Goal: Task Accomplishment & Management: Manage account settings

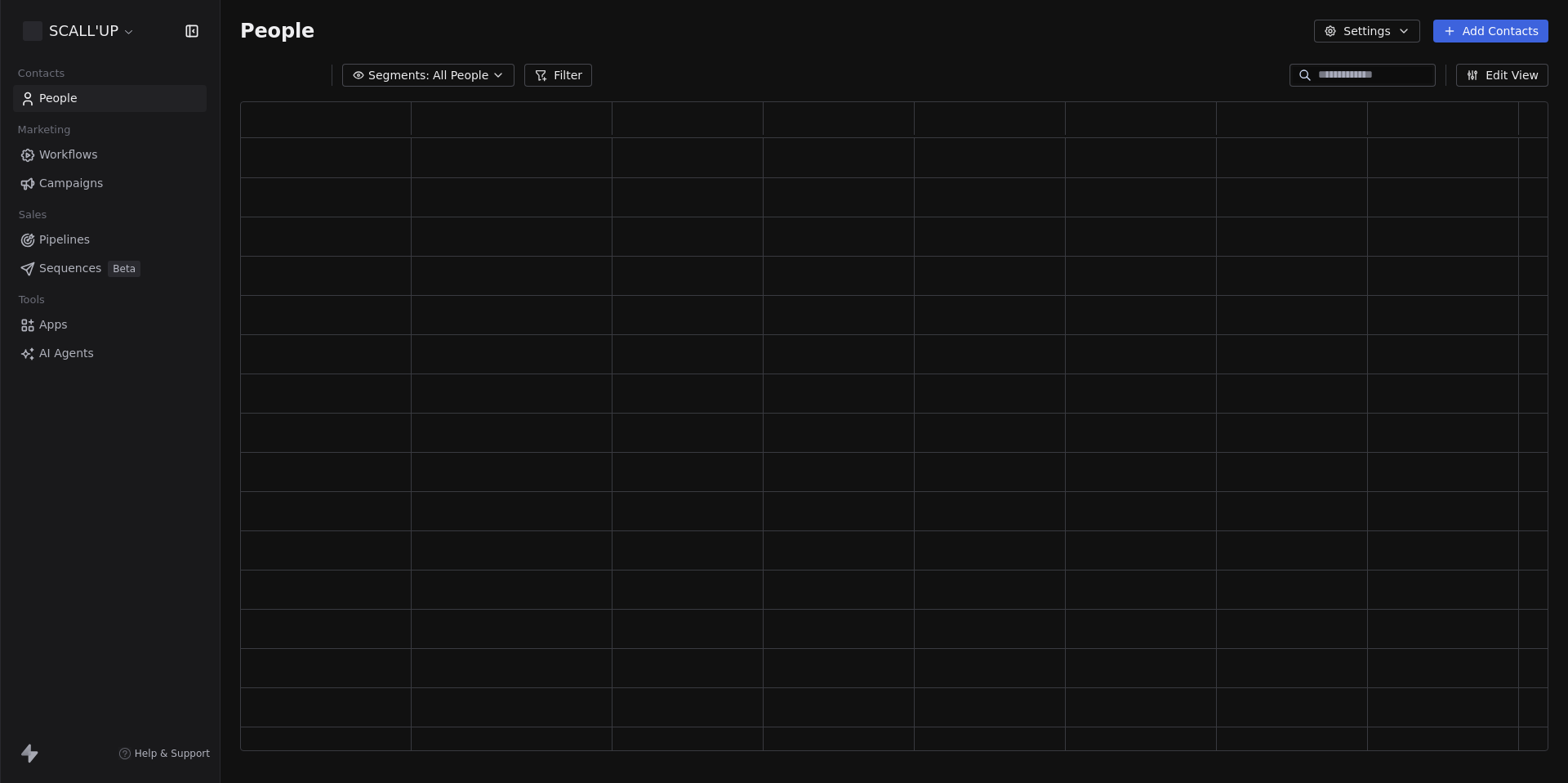
click at [95, 36] on html "SCALL'UP Contacts People Marketing Workflows Campaigns Sales Pipelines Sequence…" at bounding box center [784, 392] width 1568 height 783
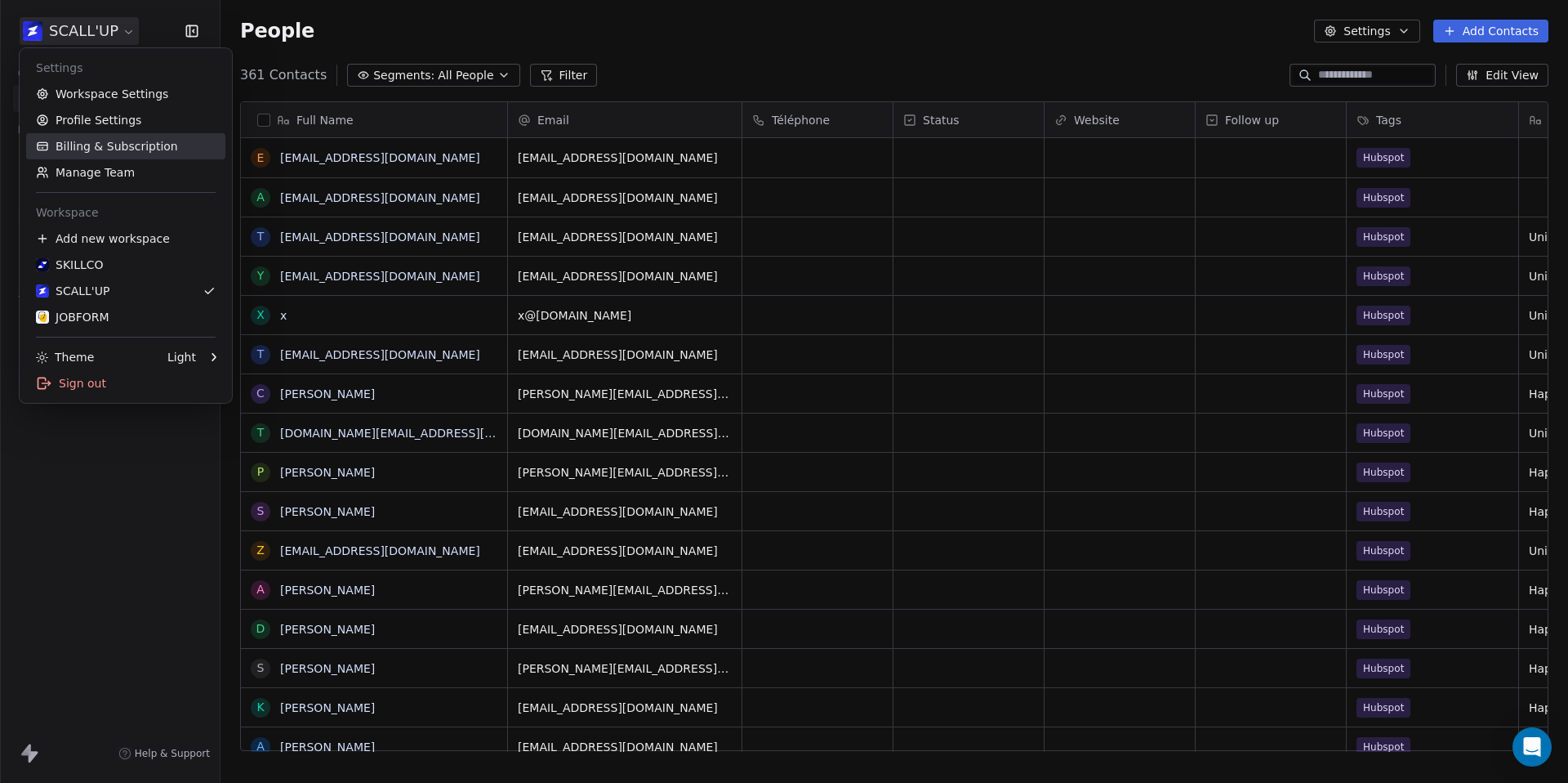
scroll to position [677, 1335]
click at [100, 299] on link "SCALL'UP" at bounding box center [126, 291] width 199 height 26
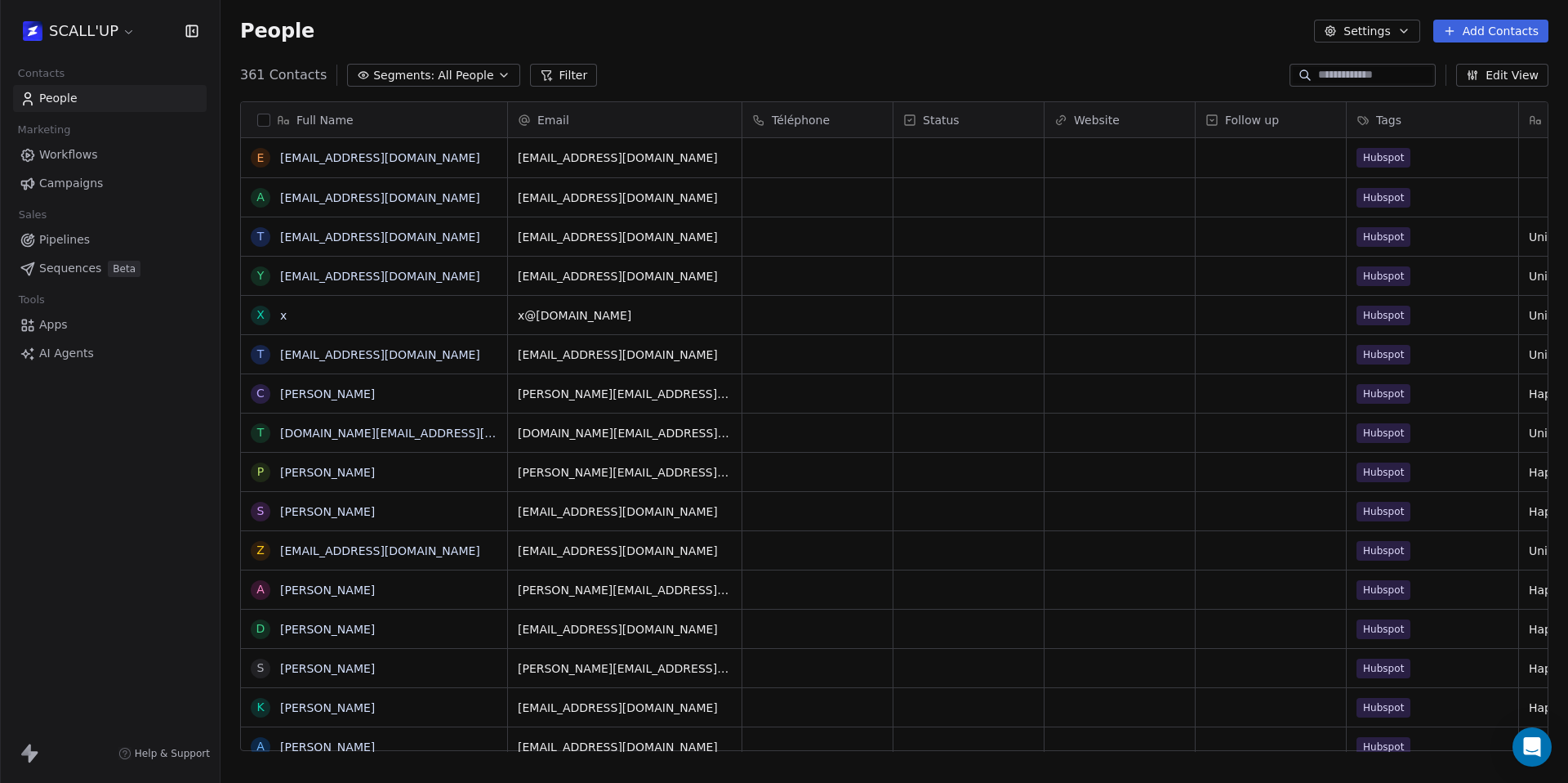
click at [89, 11] on div "SCALL'UP" at bounding box center [110, 30] width 220 height 62
click at [89, 20] on html "SCALL'UP Contacts People Marketing Workflows Campaigns Sales Pipelines Sequence…" at bounding box center [784, 392] width 1568 height 783
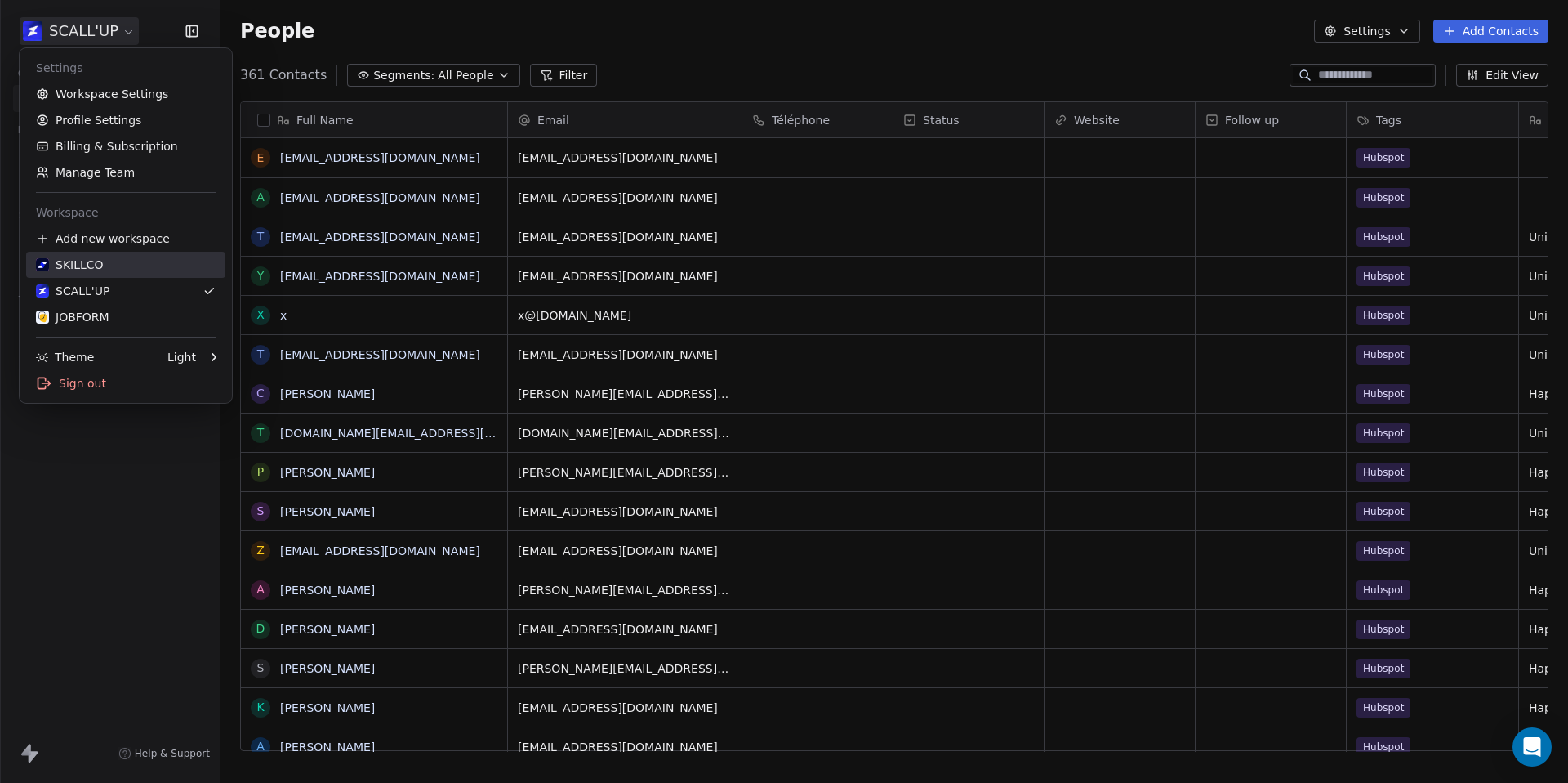
click at [107, 259] on div "SKILLCO" at bounding box center [126, 265] width 180 height 17
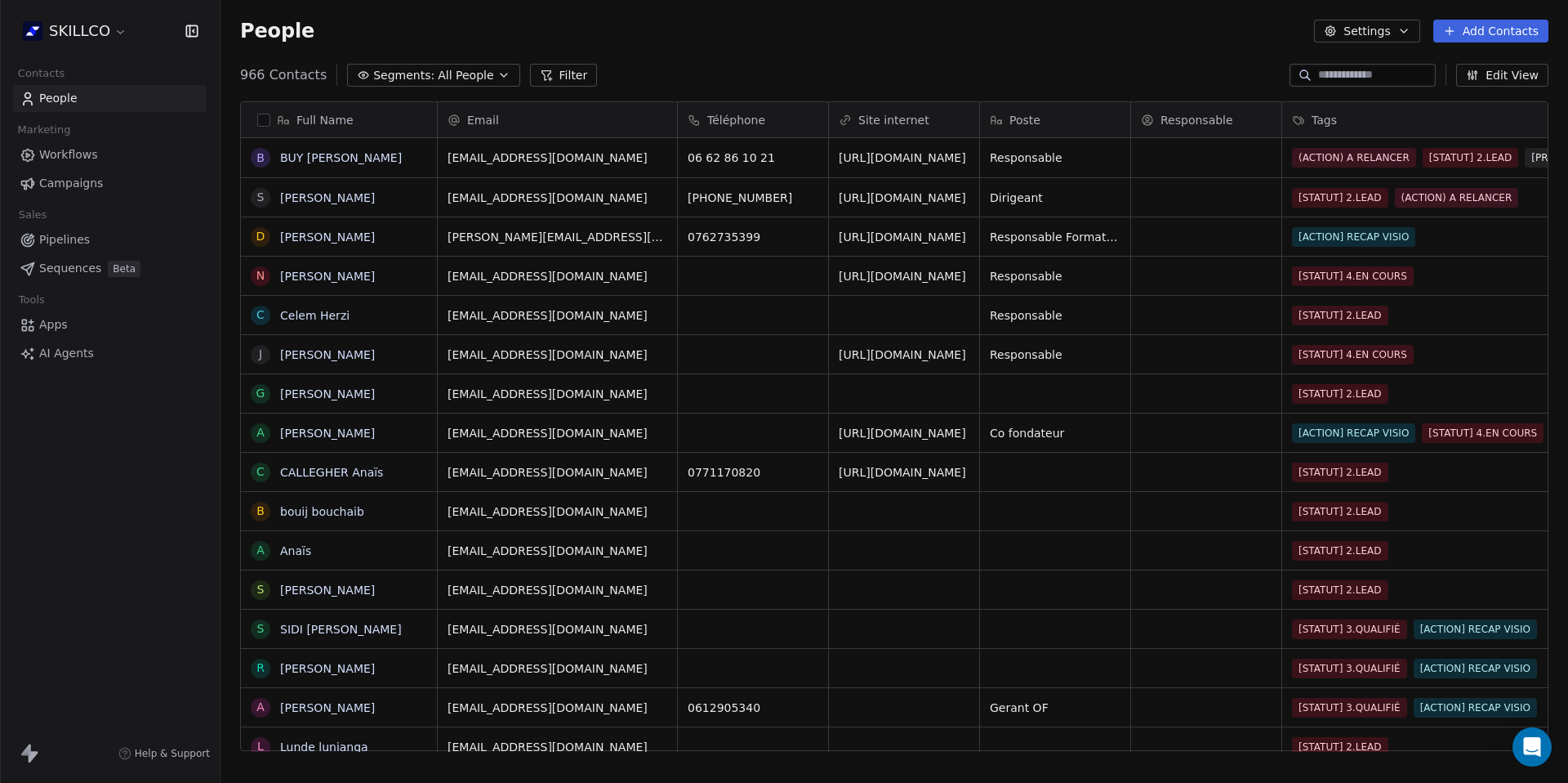
scroll to position [677, 1335]
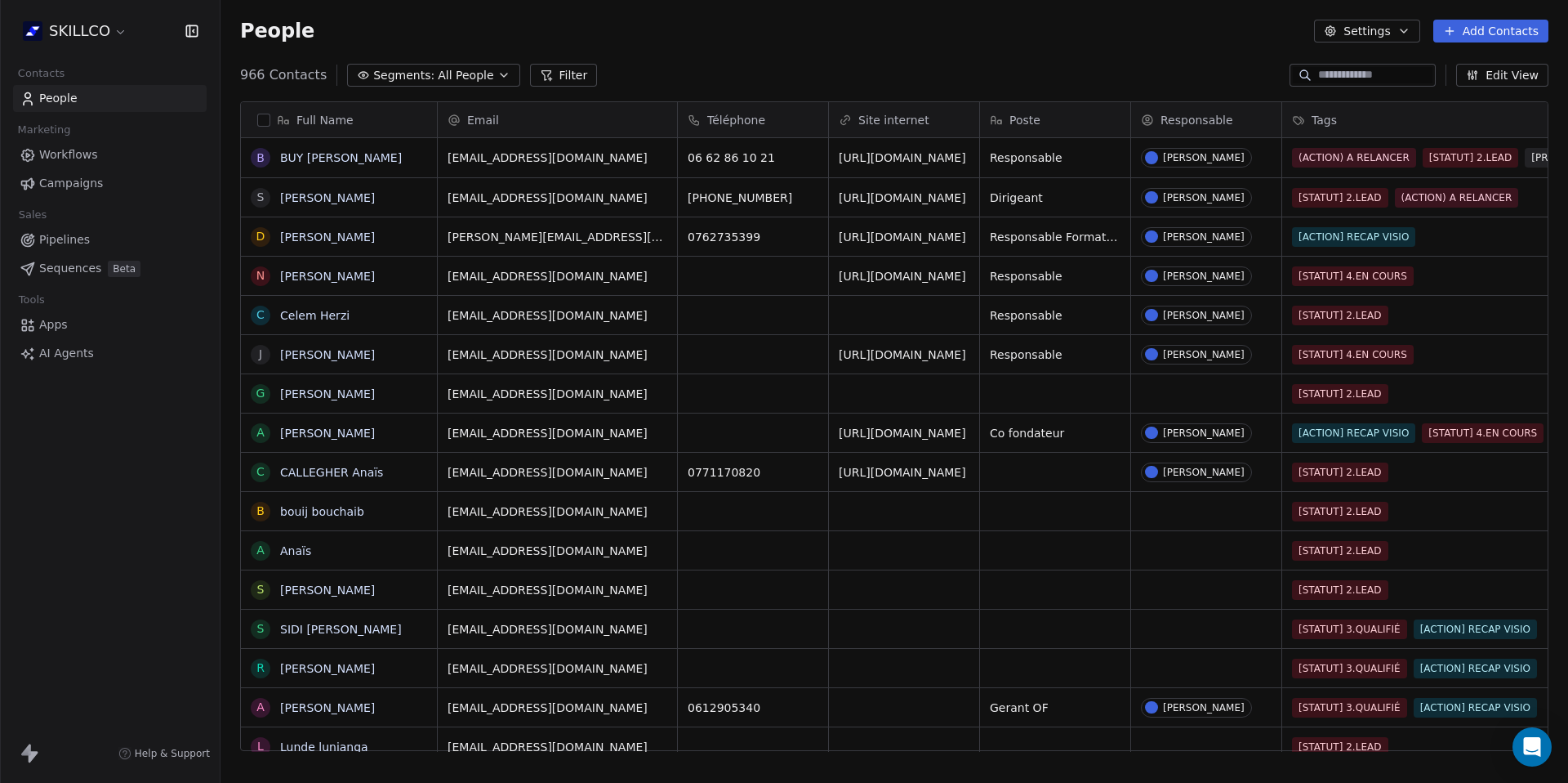
click at [1464, 28] on button "Add Contacts" at bounding box center [1490, 30] width 115 height 23
click at [1520, 100] on span "Import from CSV" at bounding box center [1487, 92] width 95 height 18
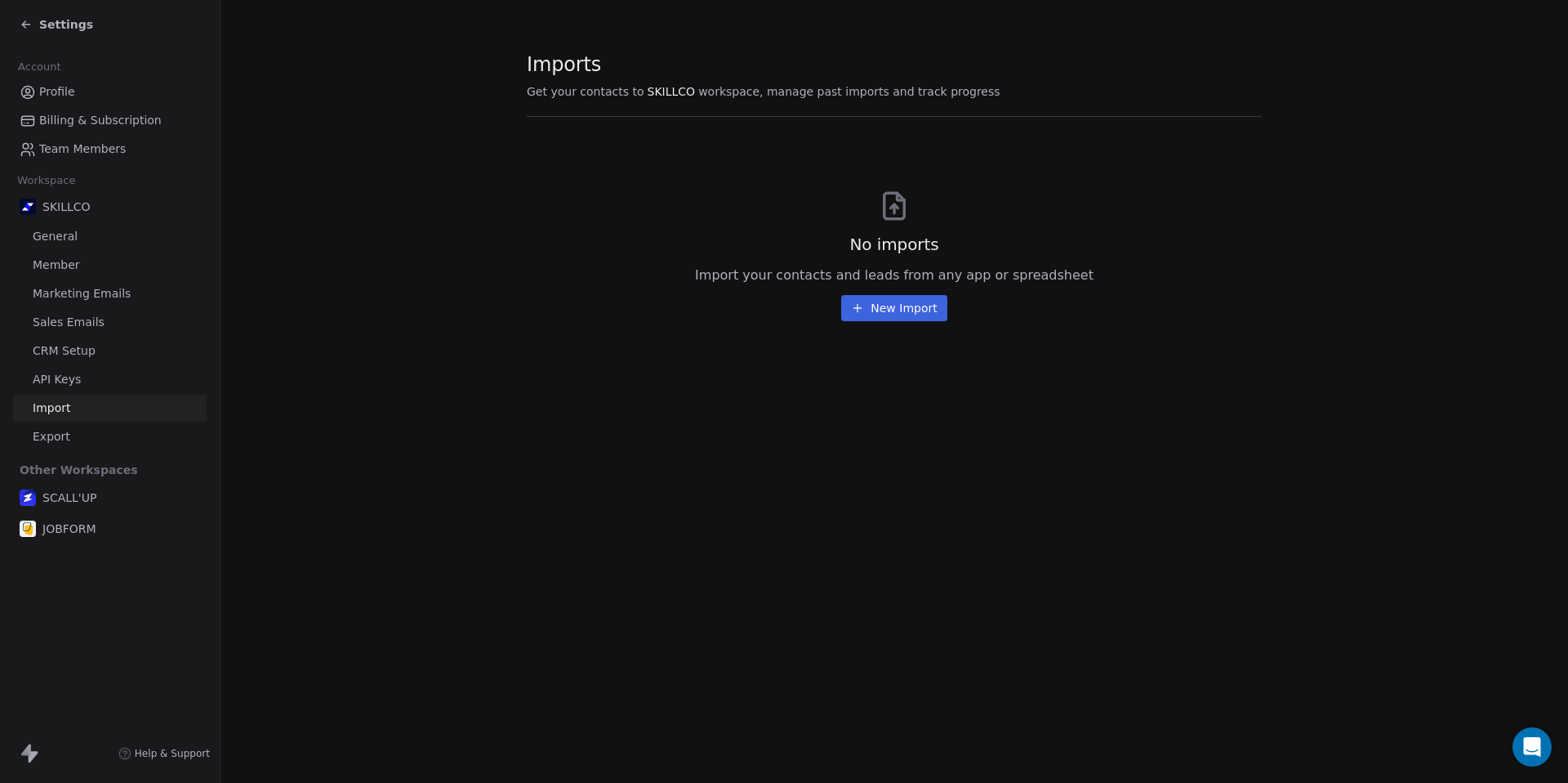
click at [892, 309] on button "New Import" at bounding box center [894, 307] width 105 height 26
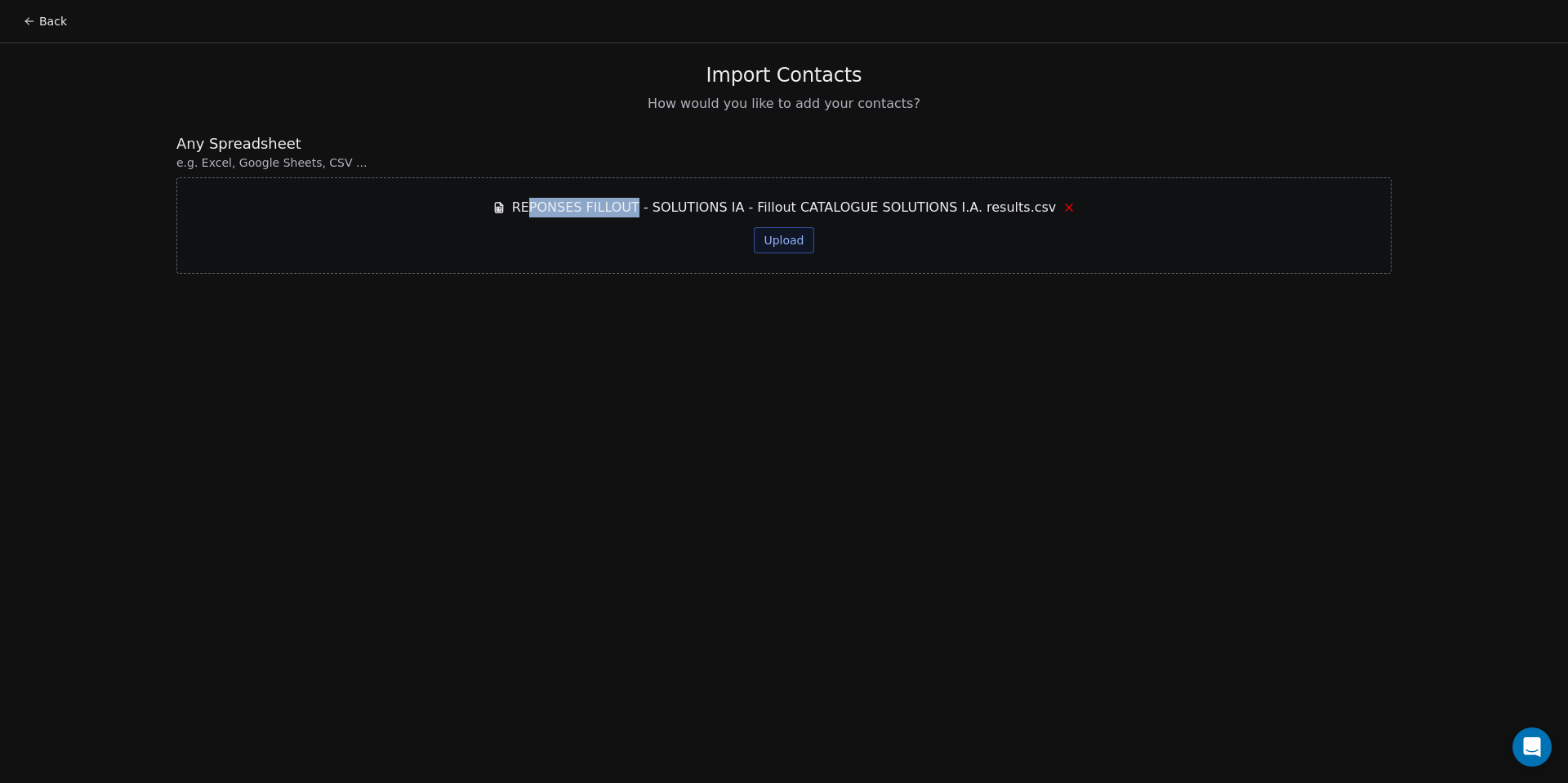
drag, startPoint x: 539, startPoint y: 209, endPoint x: 646, endPoint y: 204, distance: 107.1
click at [646, 204] on span "REPONSES FILLOUT - SOLUTIONS IA - Fillout CATALOGUE SOLUTIONS I.A. results.csv" at bounding box center [784, 207] width 545 height 19
click at [782, 251] on button "Upload" at bounding box center [784, 240] width 60 height 26
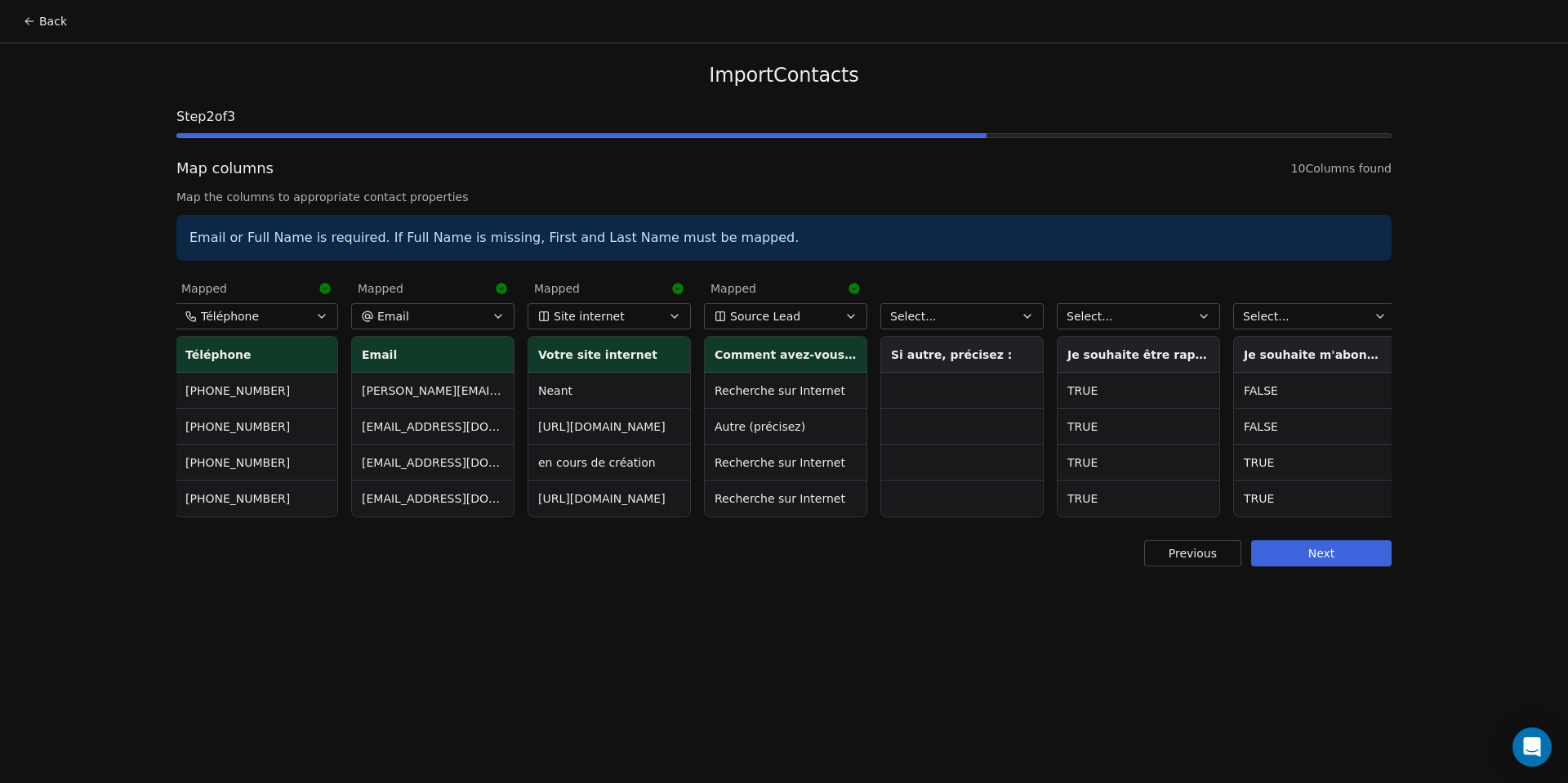
scroll to position [0, 536]
click at [1087, 312] on span "Select..." at bounding box center [1085, 317] width 46 height 17
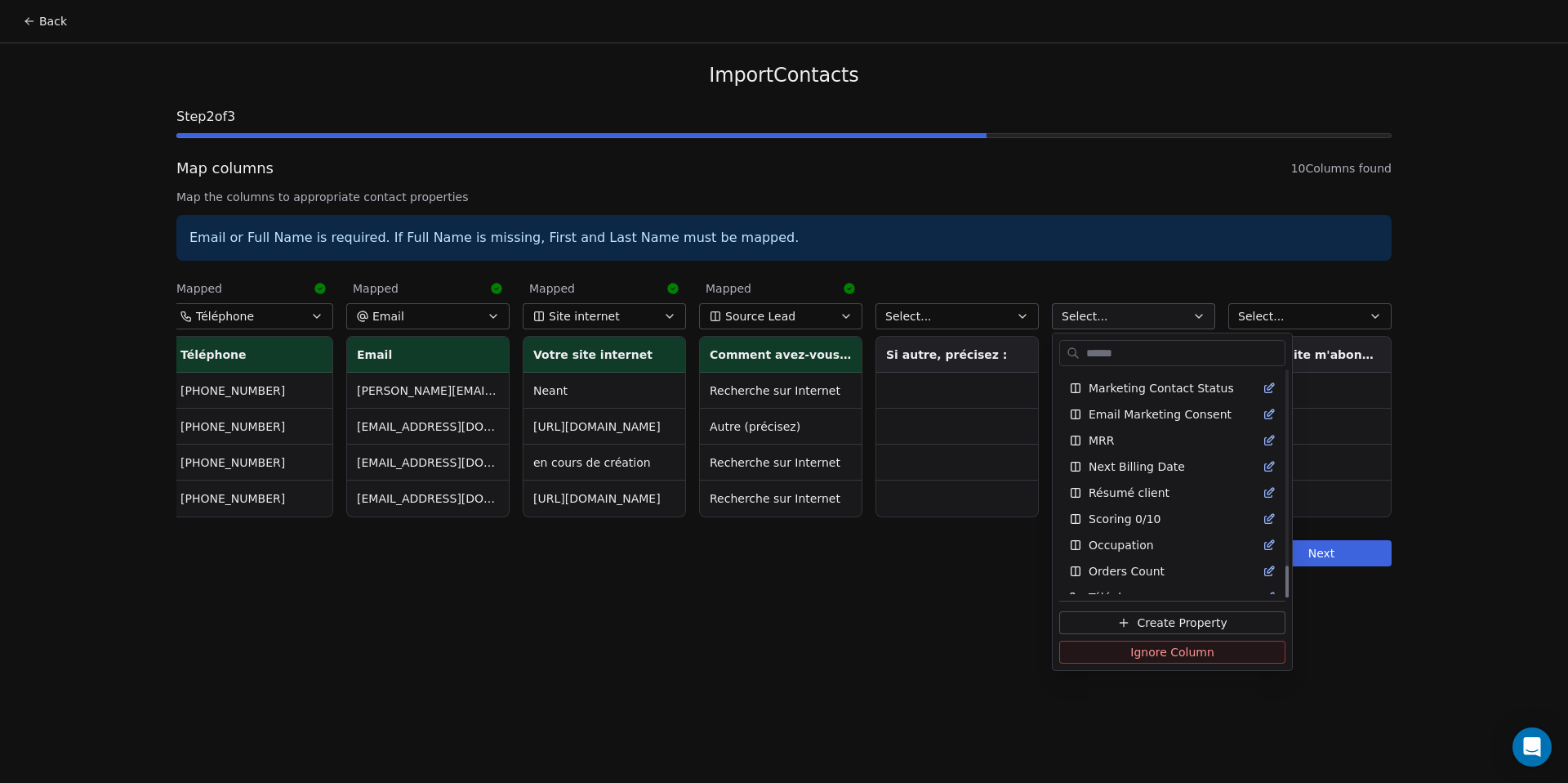
scroll to position [1374, 0]
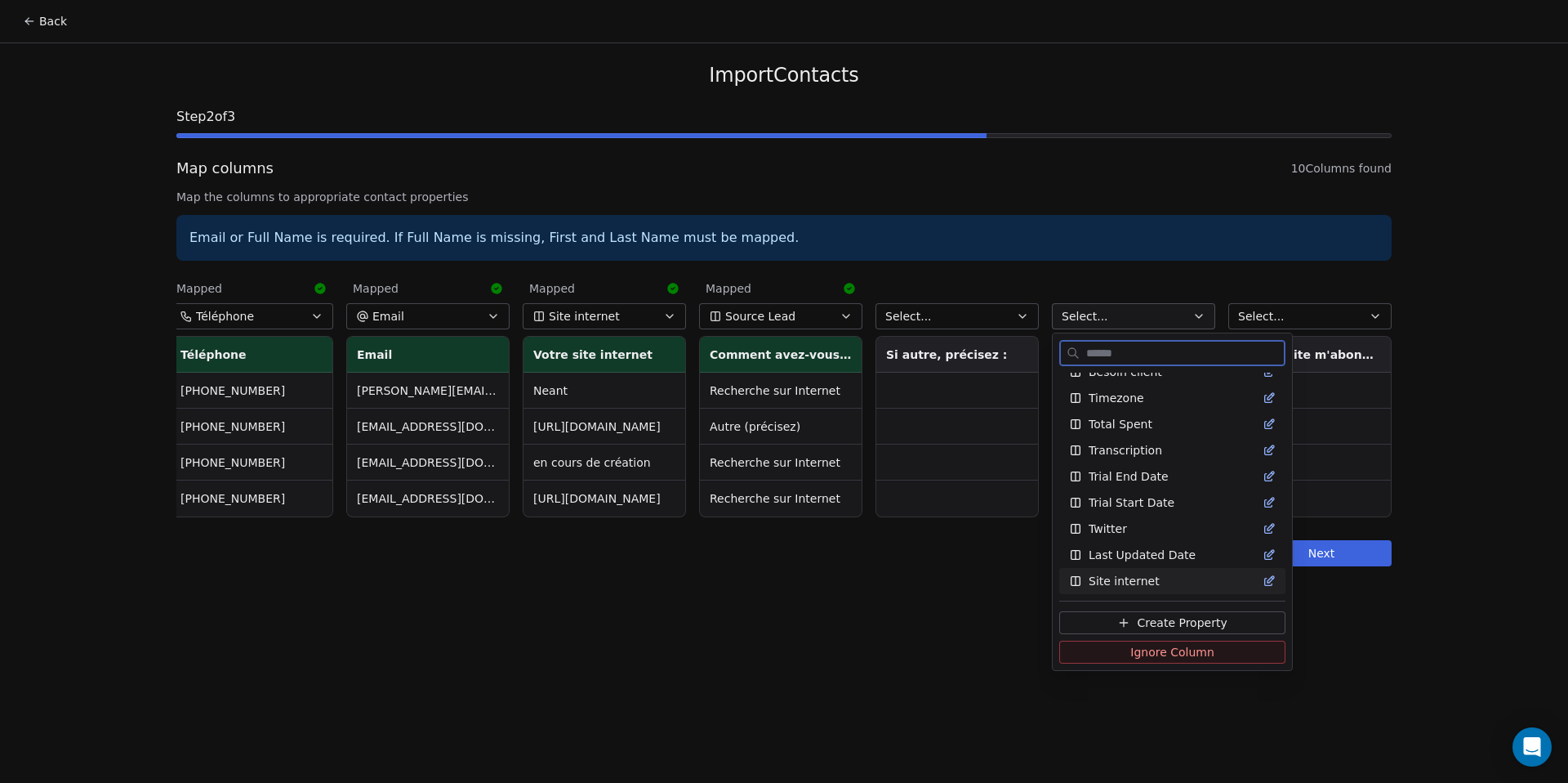
click at [1184, 622] on span "Create Property" at bounding box center [1181, 623] width 90 height 17
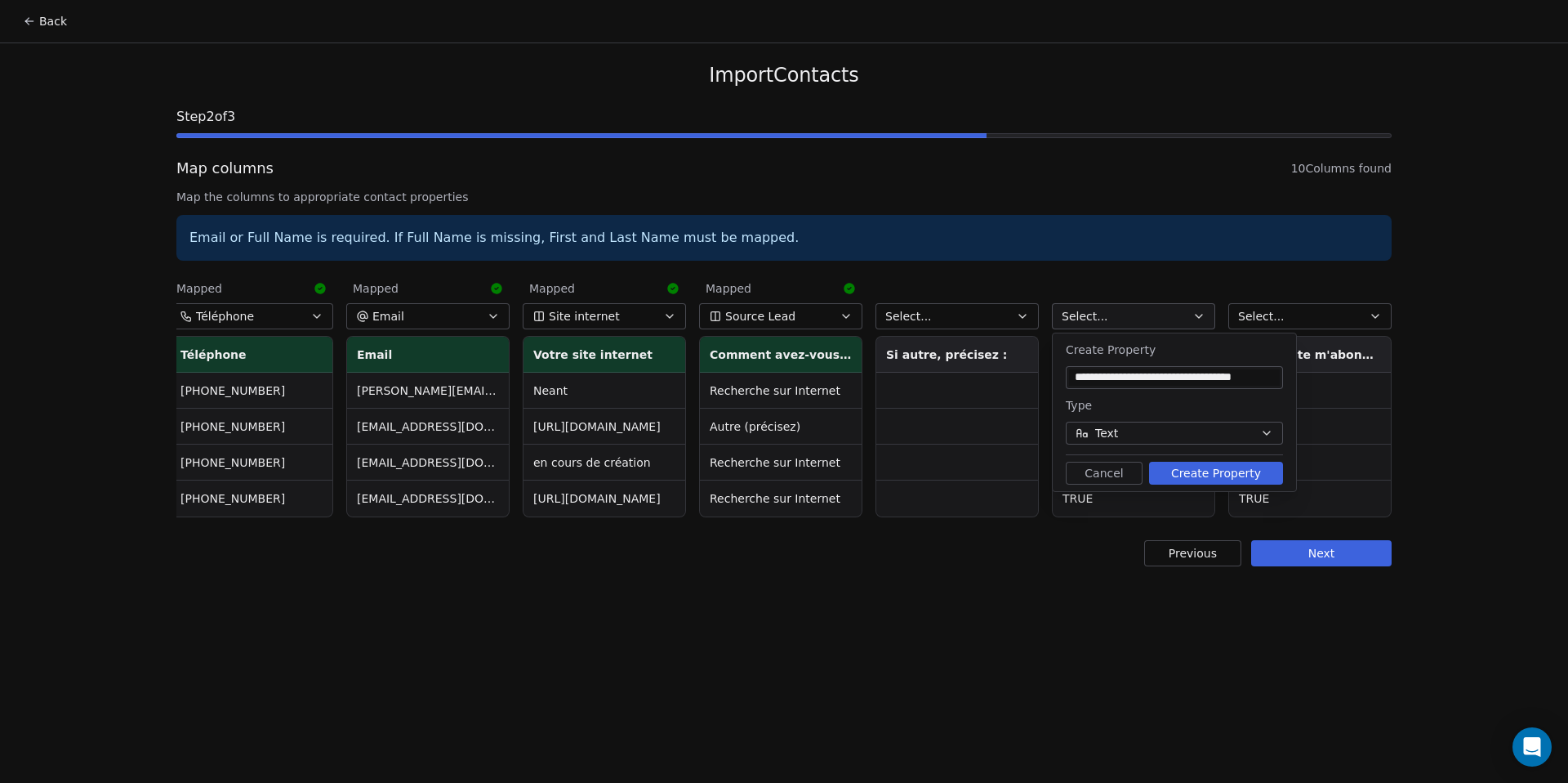
click at [1214, 380] on input "**********" at bounding box center [1175, 378] width 210 height 17
drag, startPoint x: 1209, startPoint y: 380, endPoint x: 1526, endPoint y: 391, distance: 317.2
click at [1525, 391] on body "Back Import Contacts Step 2 of 3 Map columns 10 Columns found Map the columns t…" at bounding box center [784, 392] width 1568 height 783
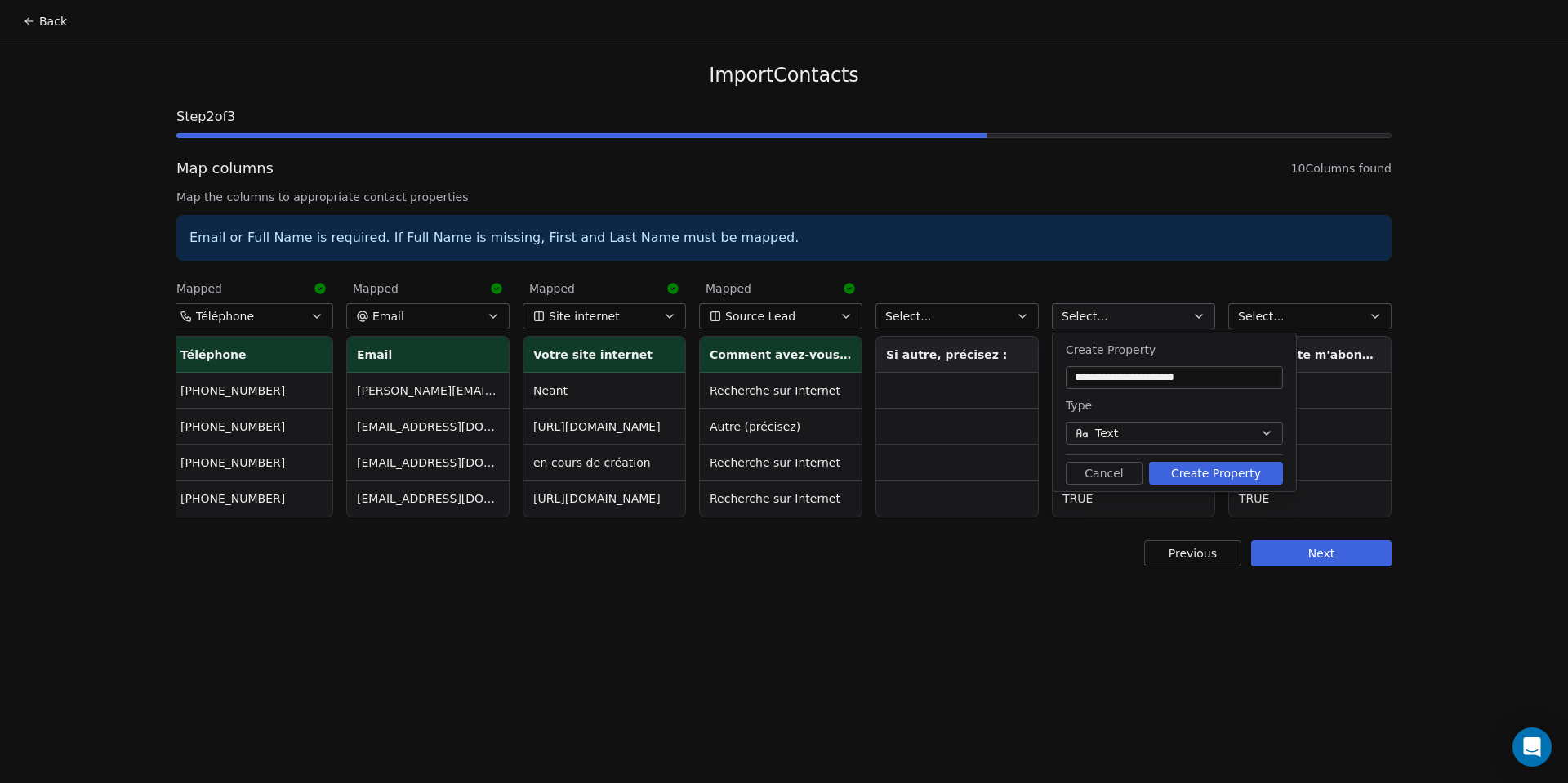
type input "**********"
click at [1218, 478] on button "Create Property" at bounding box center [1215, 473] width 134 height 23
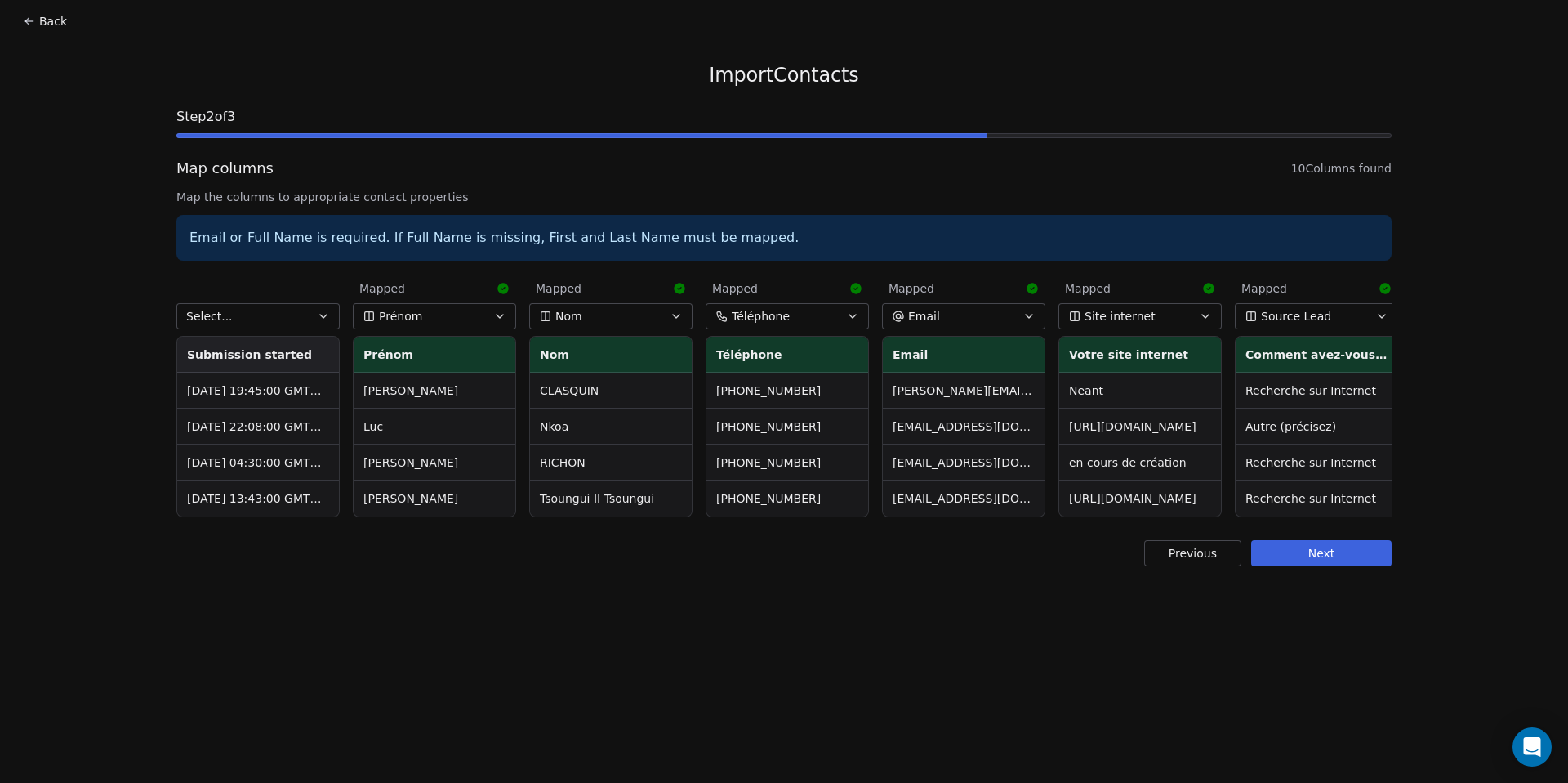
scroll to position [0, 536]
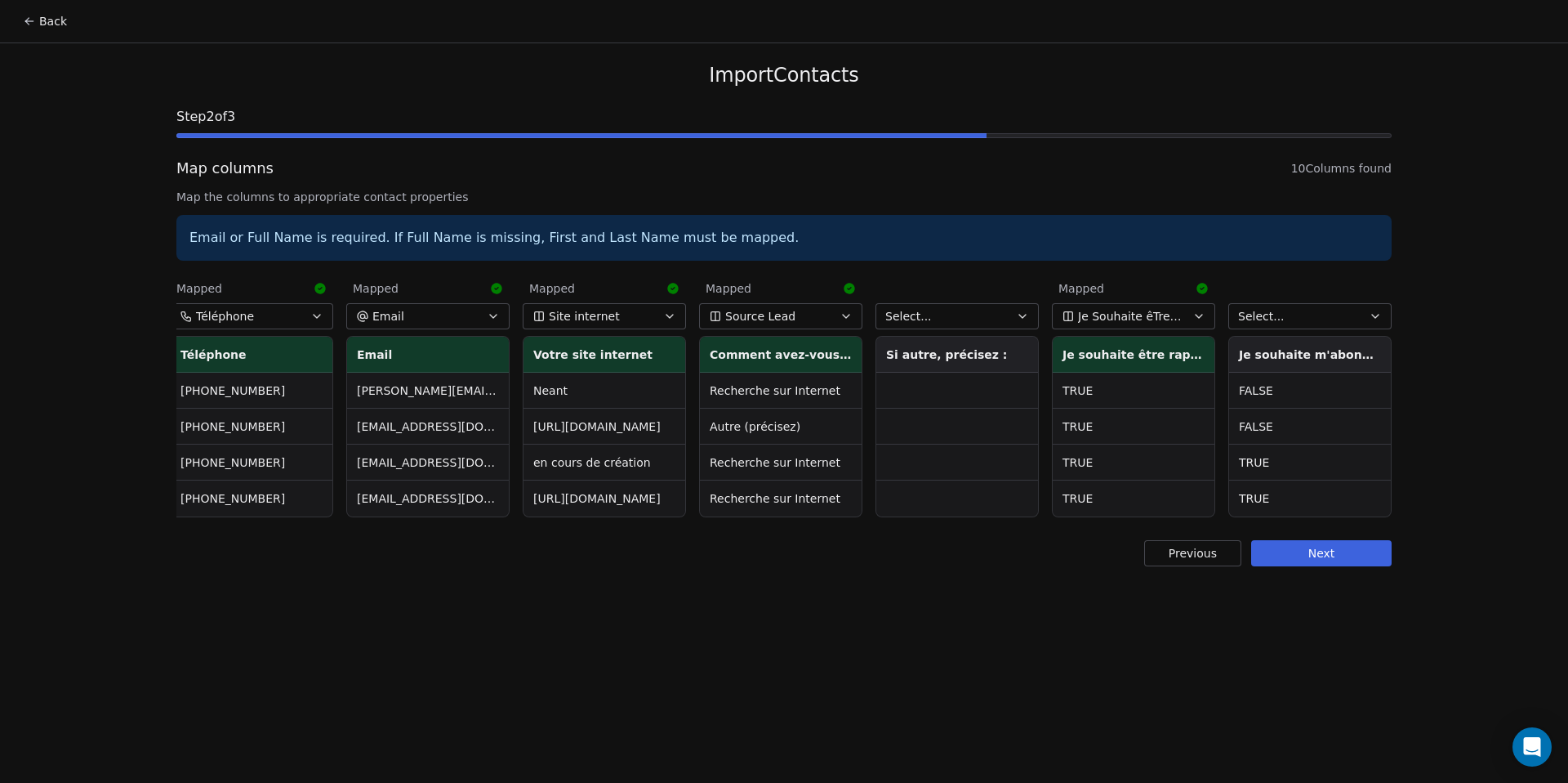
click at [1253, 320] on span "Select..." at bounding box center [1262, 317] width 46 height 17
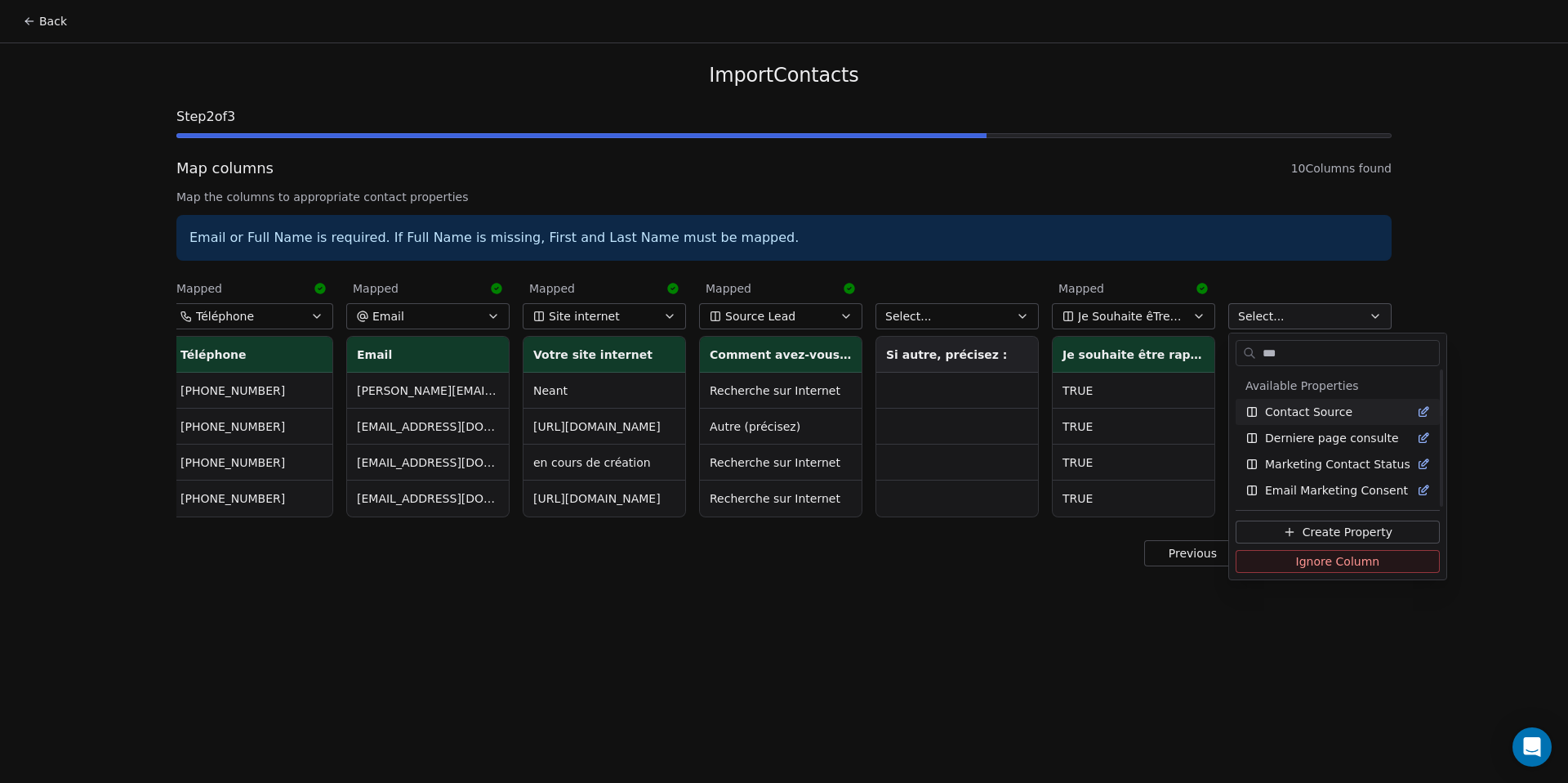
scroll to position [0, 0]
type input "***"
click at [1352, 494] on span "Email Marketing Consent" at bounding box center [1336, 490] width 143 height 17
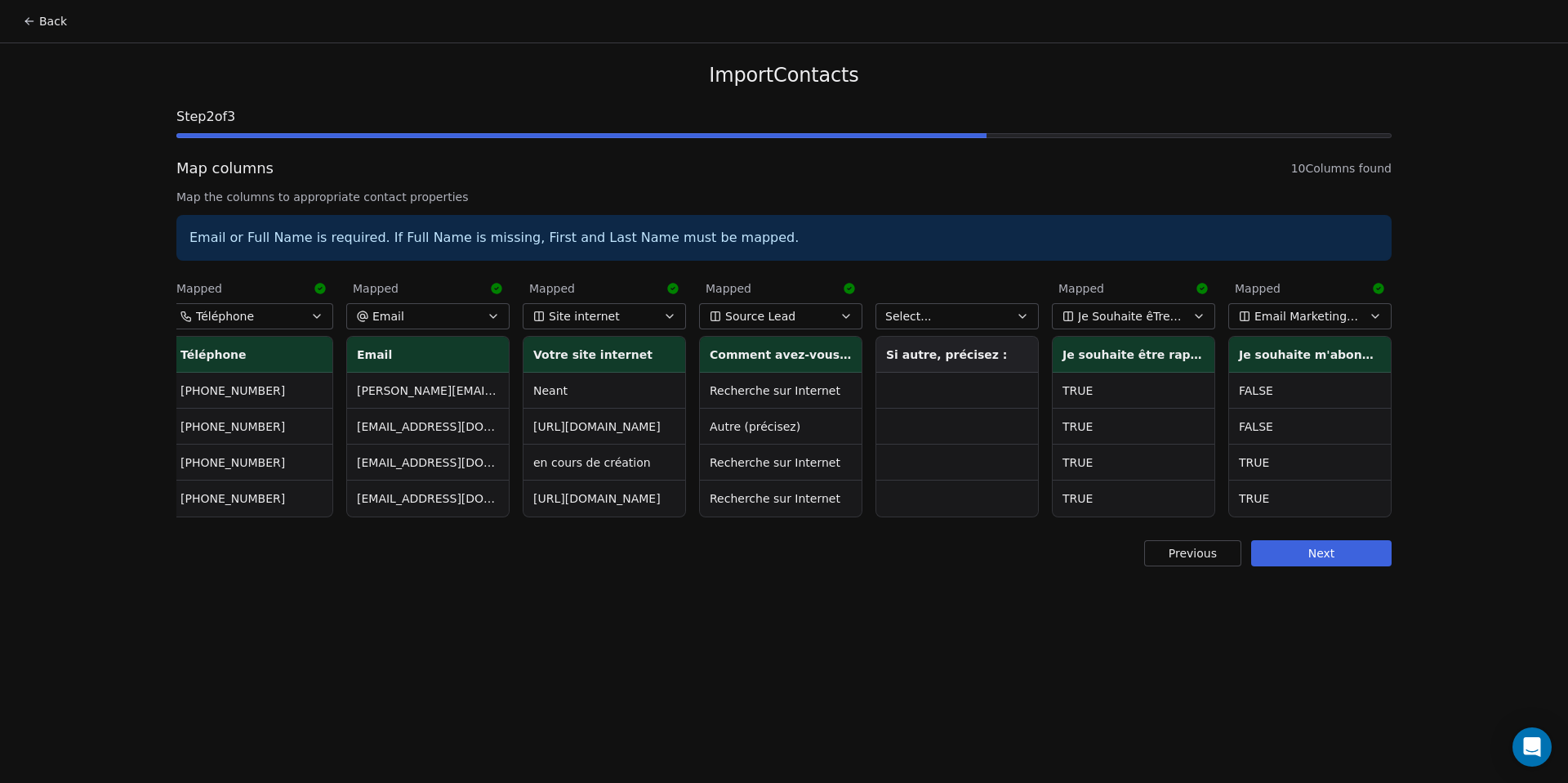
click at [1279, 566] on button "Next" at bounding box center [1322, 553] width 140 height 26
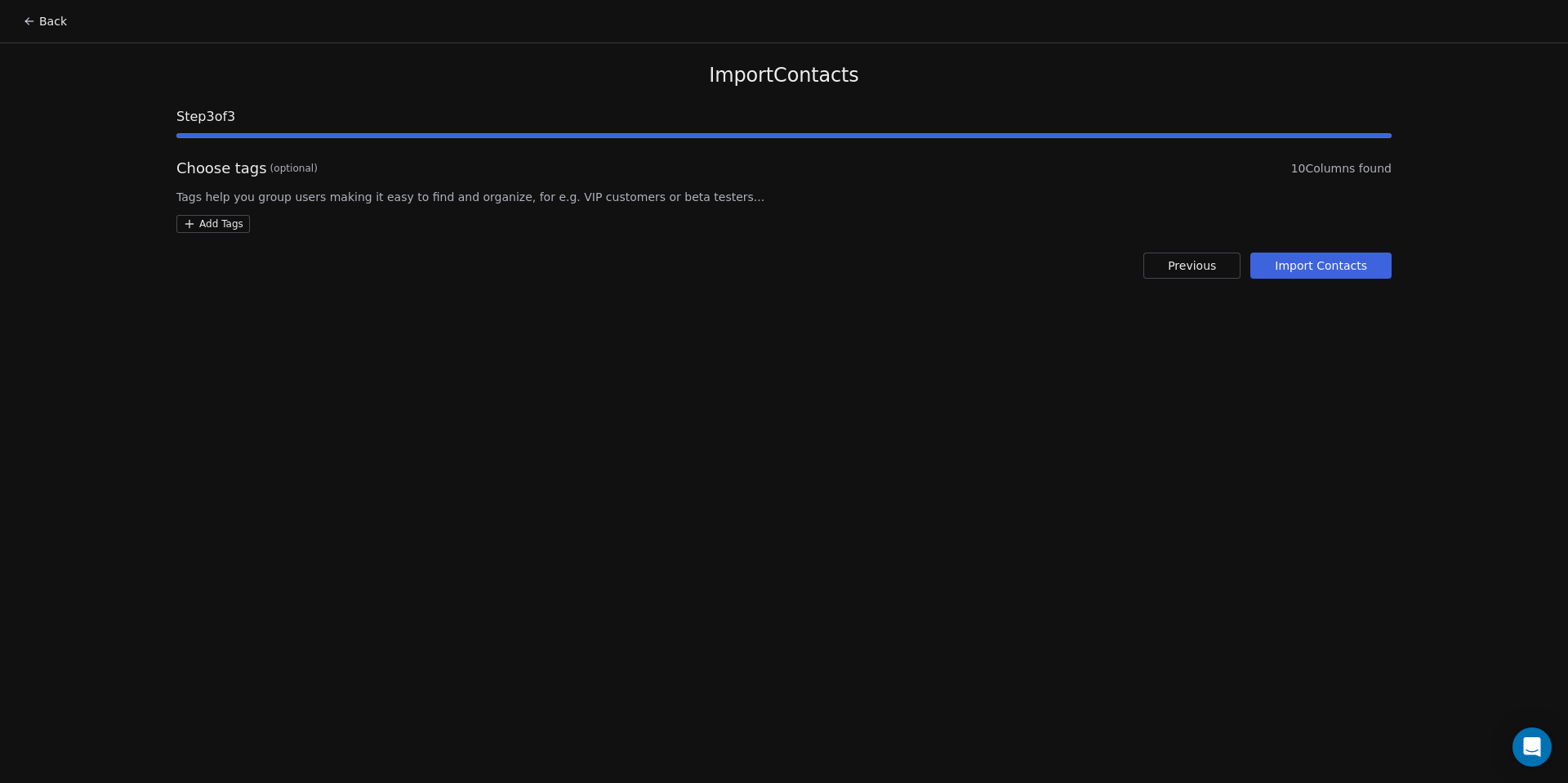
click at [207, 231] on html "Back Import Contacts Step 3 of 3 Choose tags (optional) 10 Columns found Tags h…" at bounding box center [784, 392] width 1568 height 783
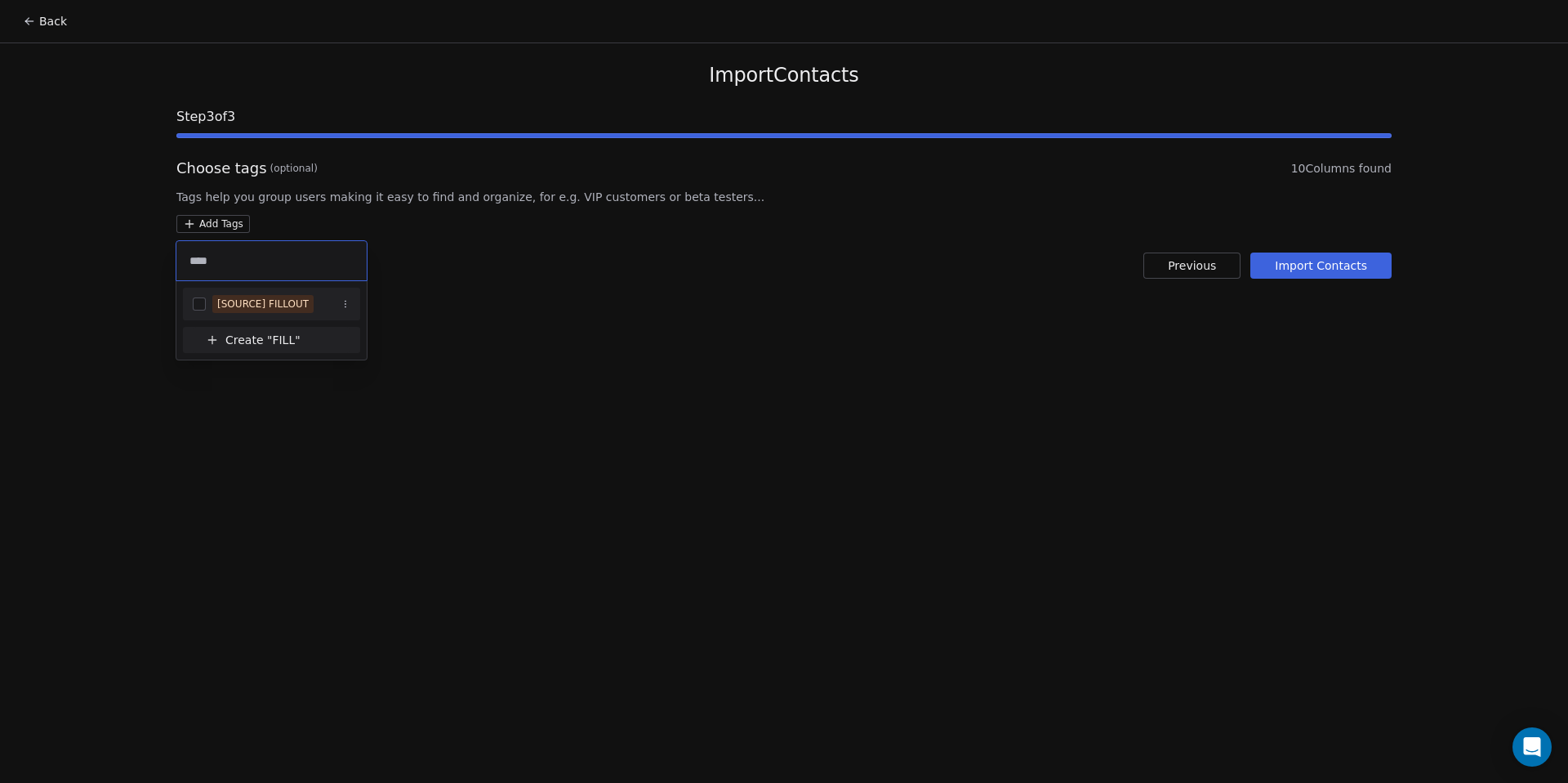
type input "****"
click at [240, 306] on div "[SOURCE] FILLOUT" at bounding box center [262, 304] width 91 height 15
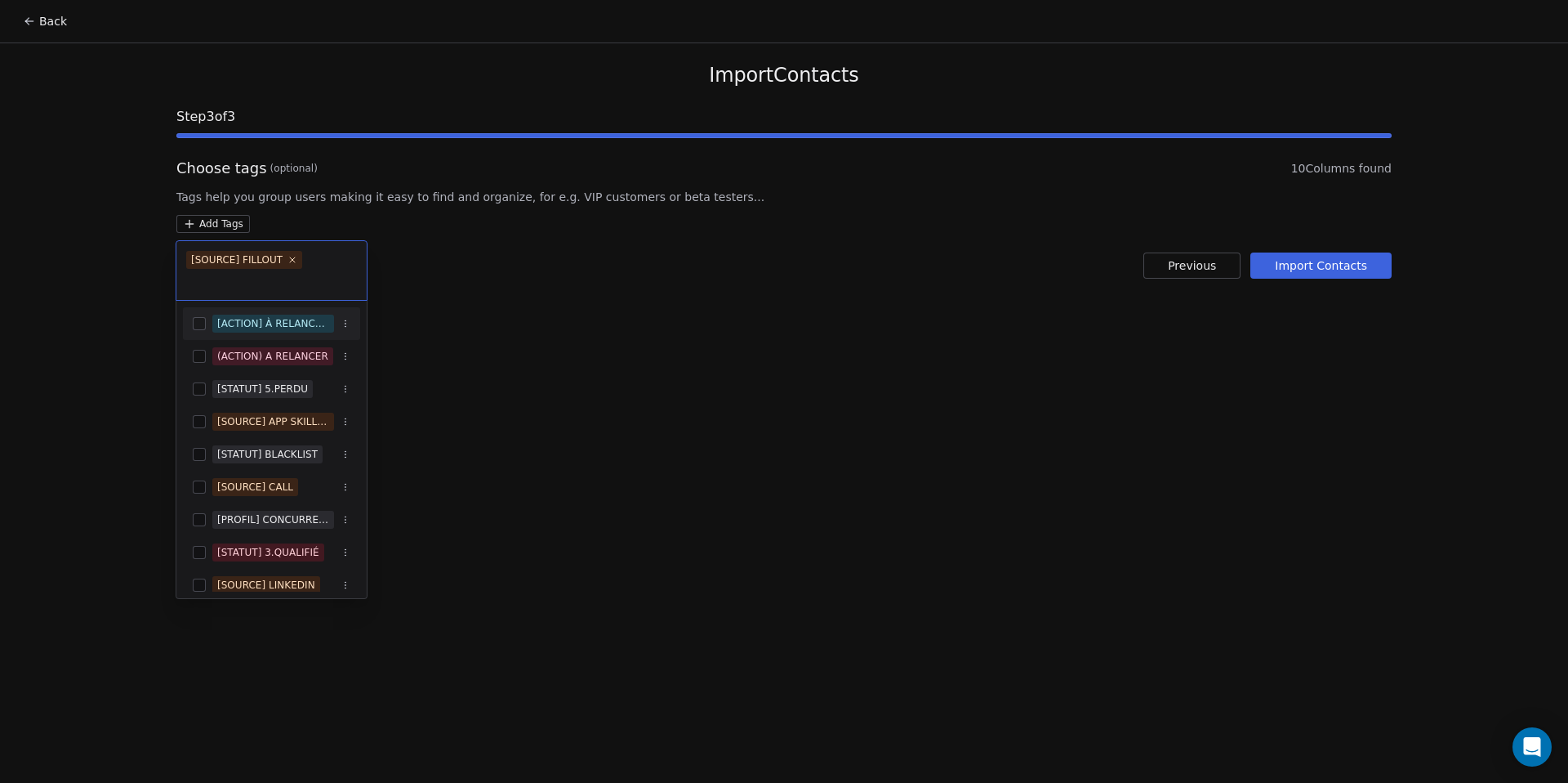
click at [473, 339] on html "Back Import Contacts Step 3 of 3 Choose tags (optional) 10 Columns found Tags h…" at bounding box center [784, 392] width 1568 height 783
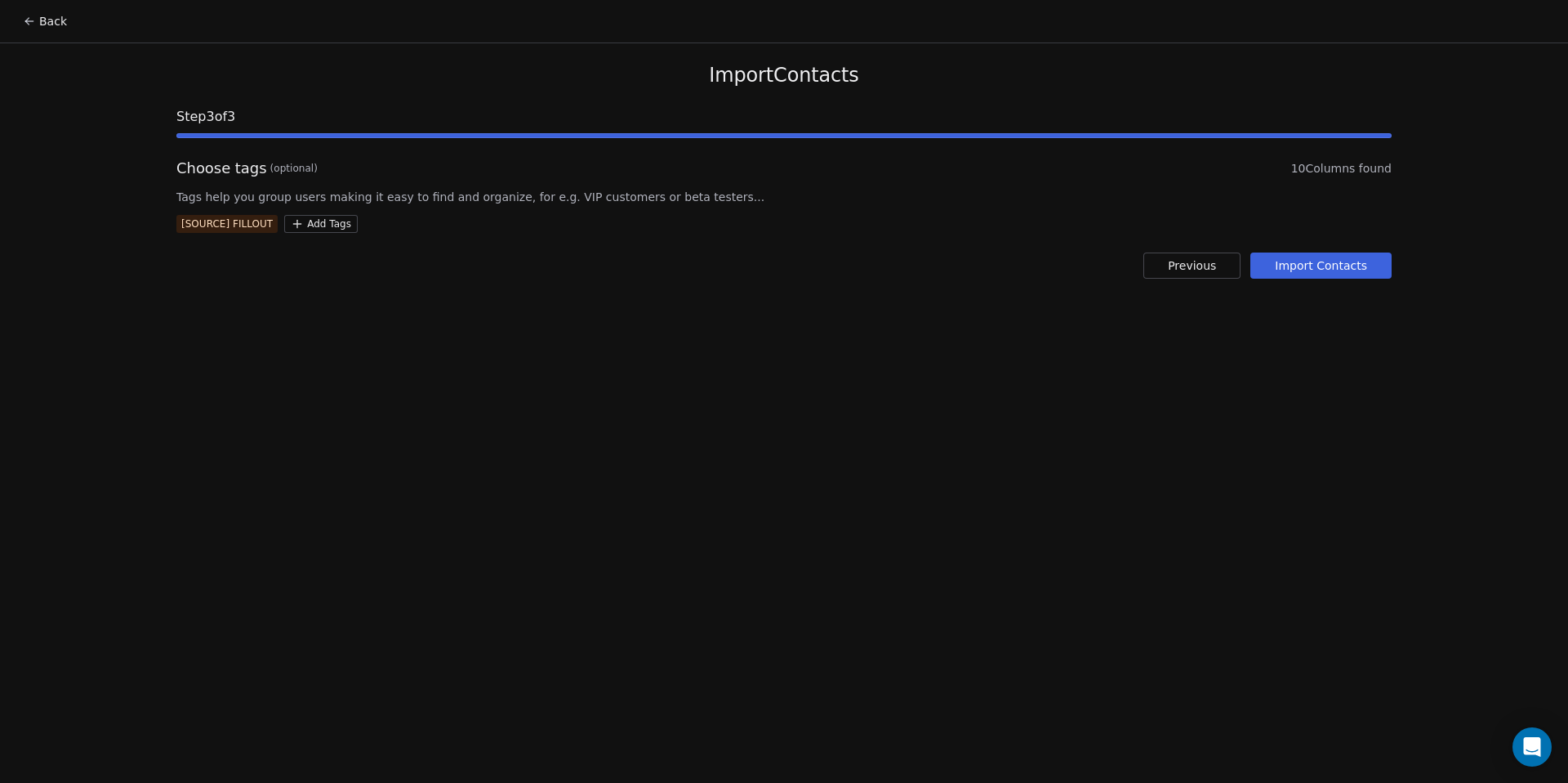
click at [1381, 283] on div "Import Contacts Step 3 of 3 Choose tags (optional) 10 Columns found Tags help y…" at bounding box center [784, 171] width 1254 height 255
click at [1366, 264] on button "Import Contacts" at bounding box center [1321, 265] width 141 height 26
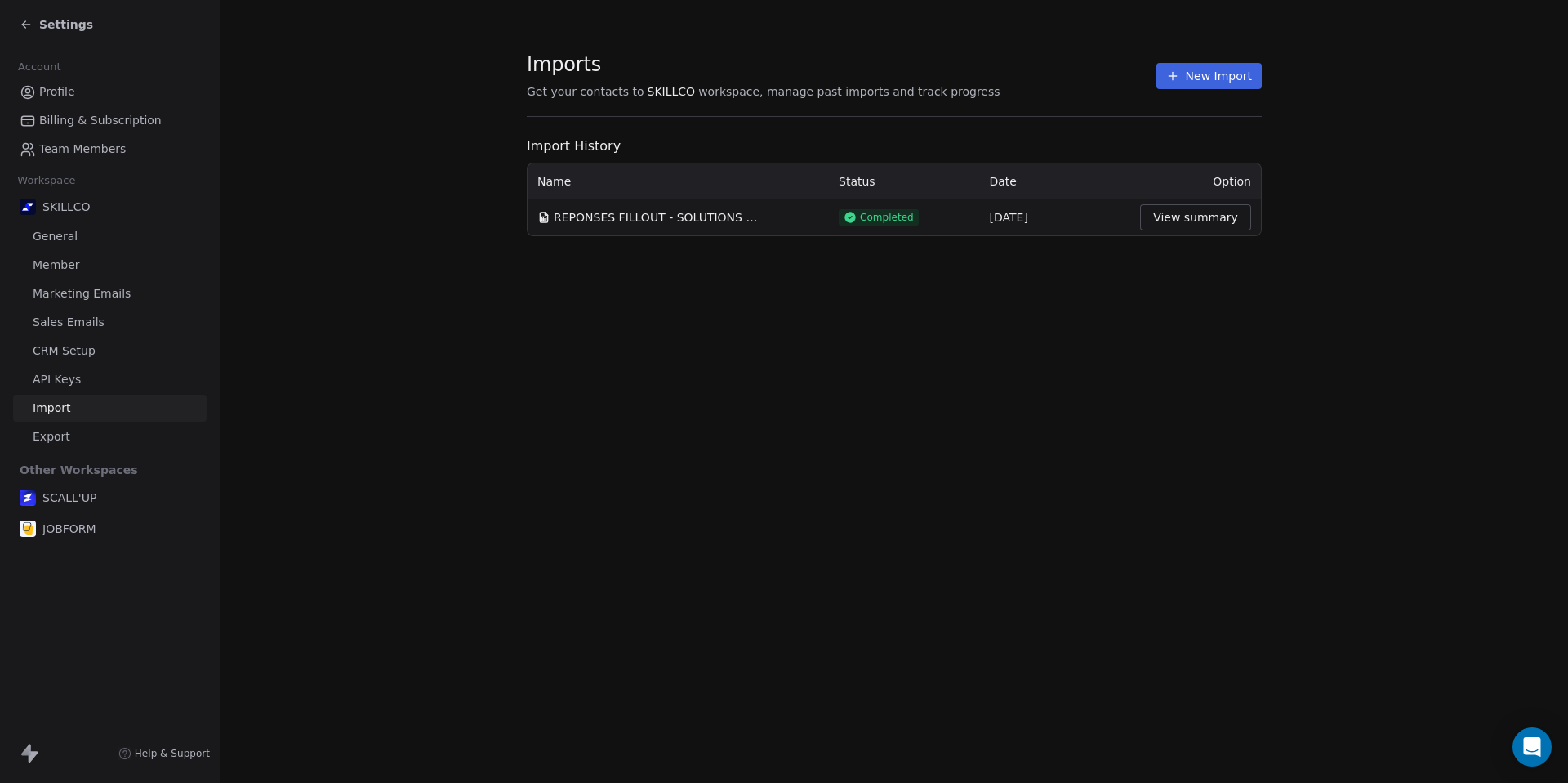
click at [66, 34] on div "Settings" at bounding box center [113, 24] width 187 height 23
click at [66, 25] on span "Settings" at bounding box center [66, 25] width 54 height 17
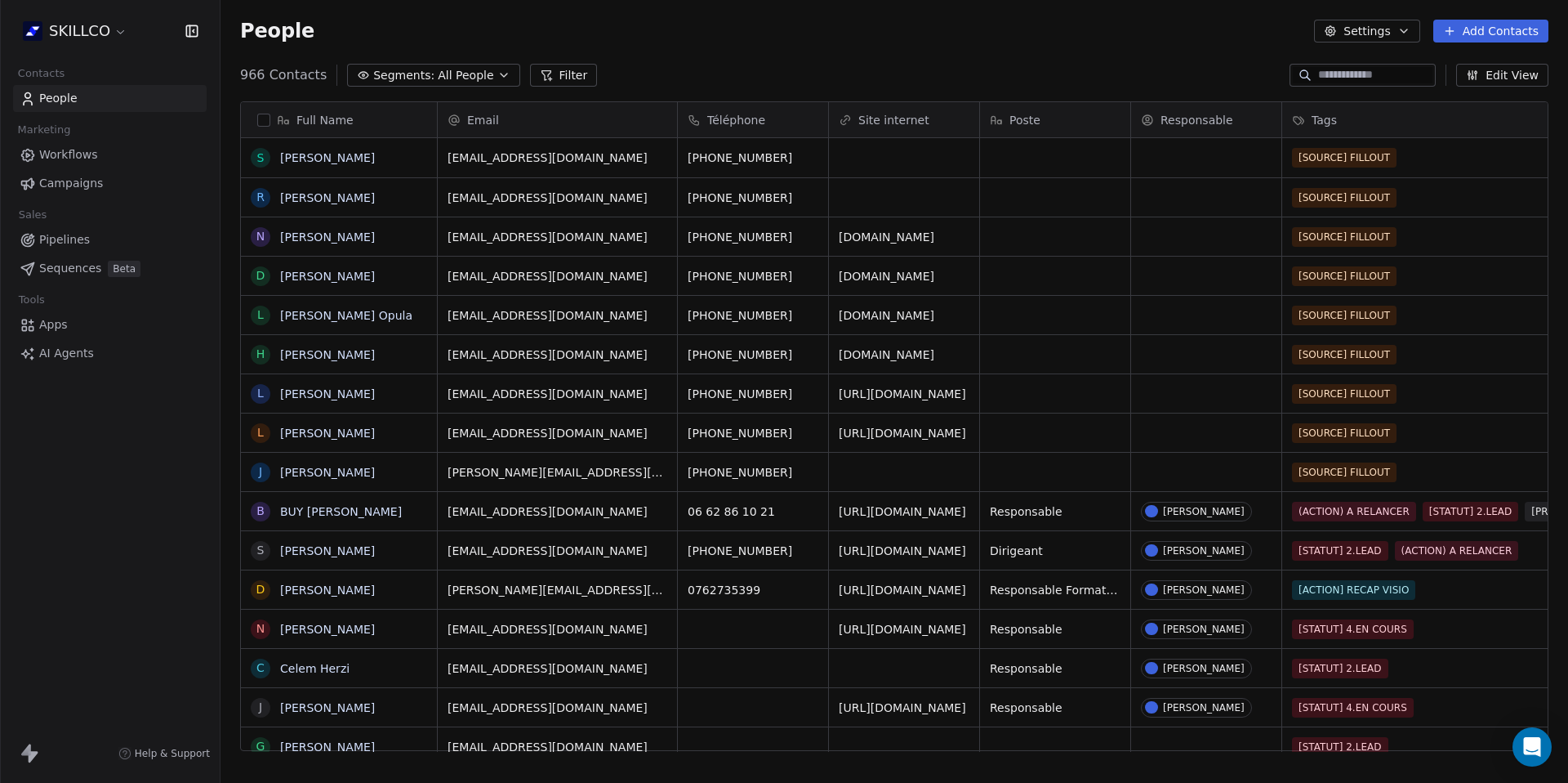
scroll to position [677, 1335]
drag, startPoint x: 837, startPoint y: 484, endPoint x: 760, endPoint y: 452, distance: 83.4
click at [1372, 73] on input at bounding box center [1375, 76] width 114 height 17
paste input "*********"
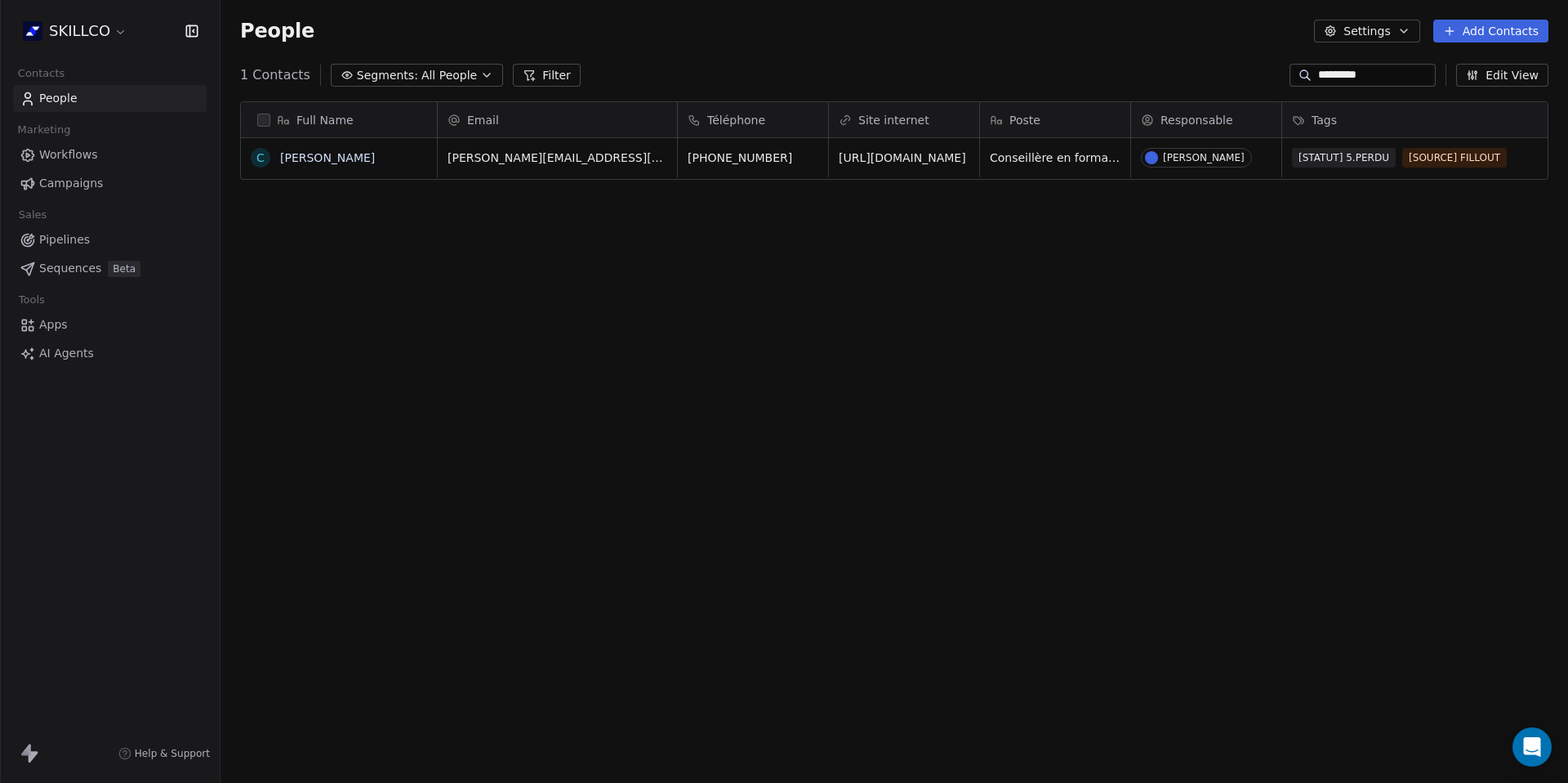
type input "*********"
click at [638, 180] on div "[PERSON_NAME][EMAIL_ADDRESS][DOMAIN_NAME] [PHONE_NUMBER] [URL][DOMAIN_NAME] Con…" at bounding box center [1551, 445] width 2229 height 614
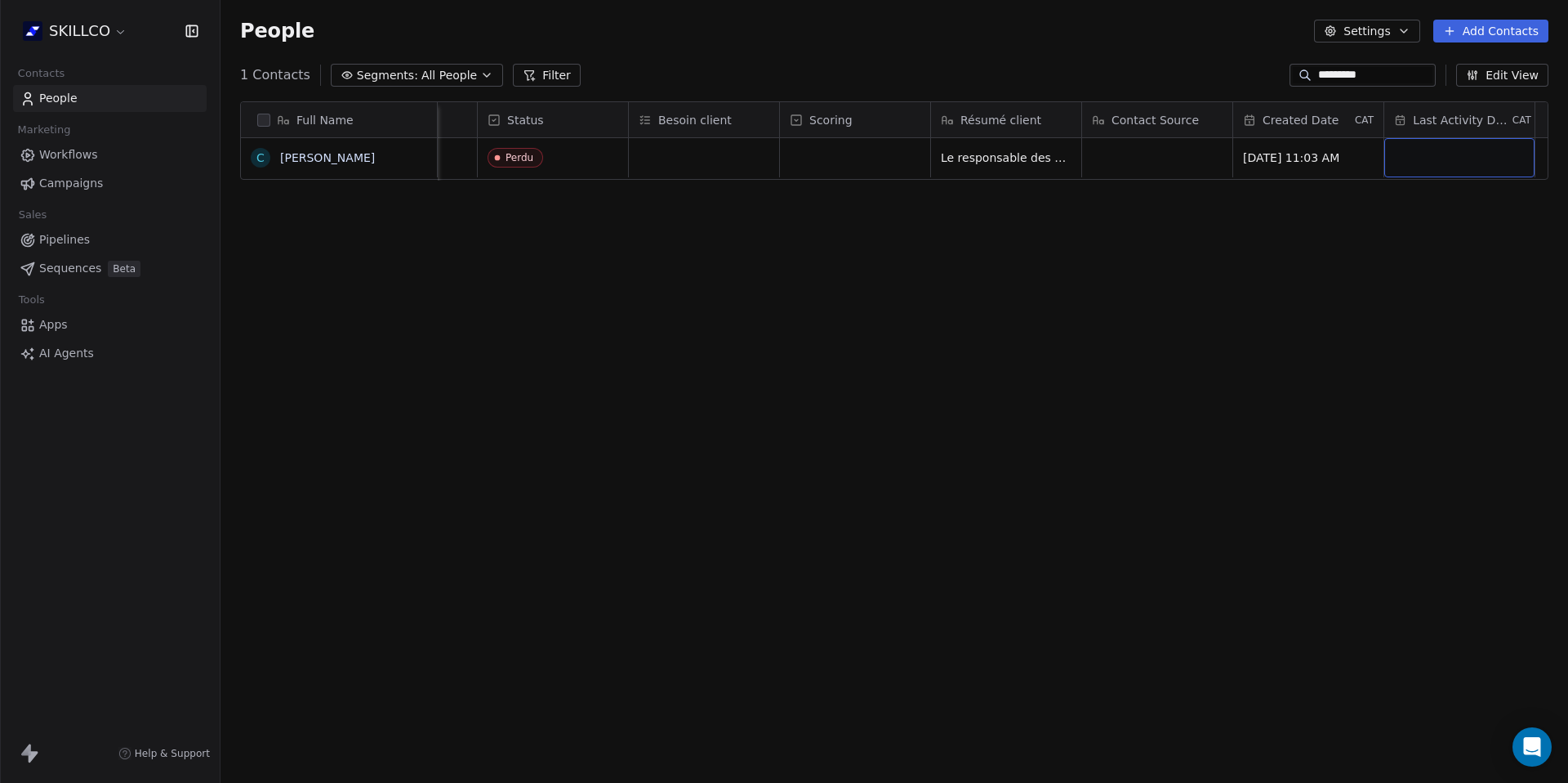
scroll to position [0, 1131]
click at [314, 159] on link "[PERSON_NAME]" at bounding box center [328, 158] width 95 height 13
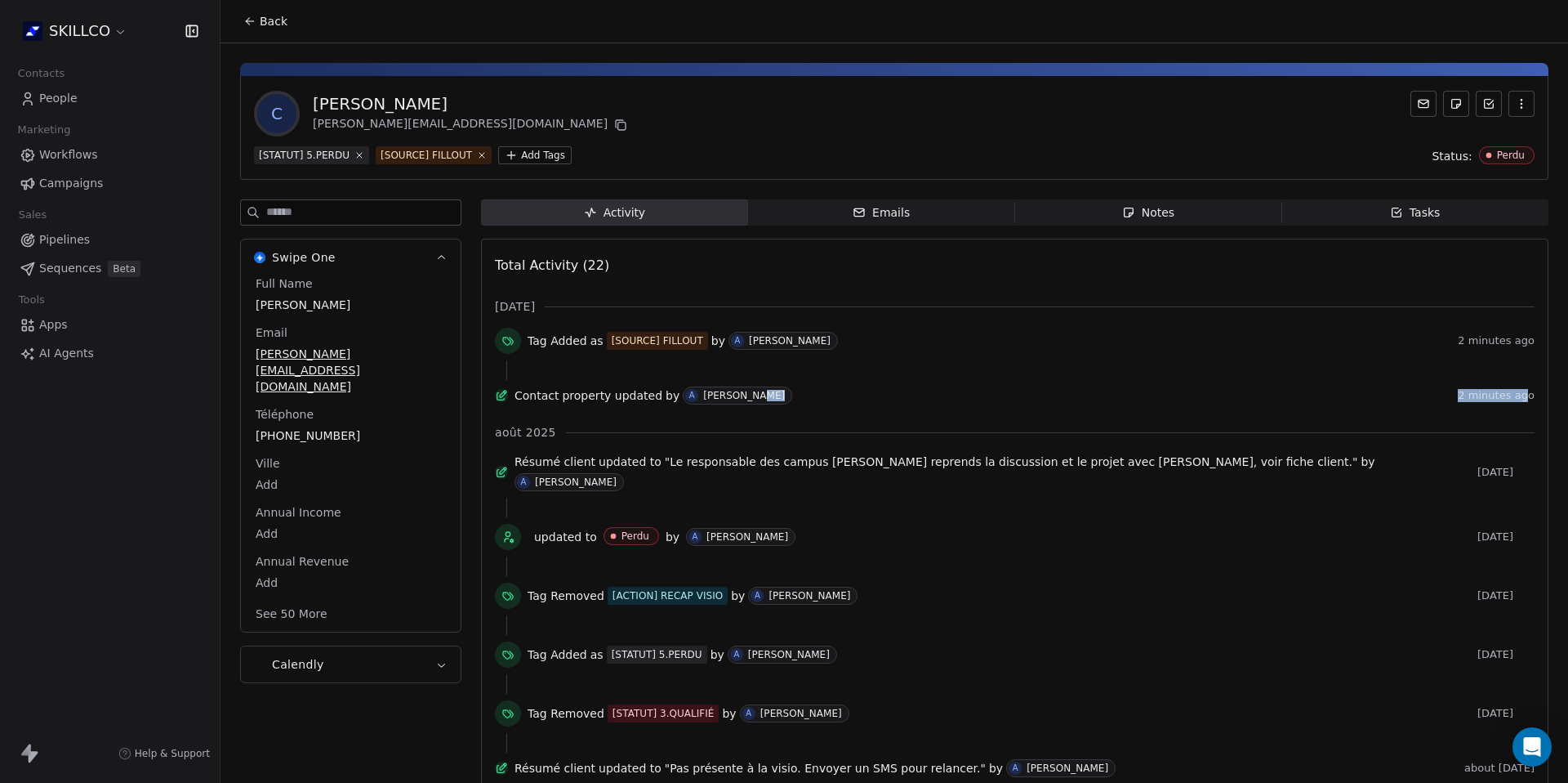
drag, startPoint x: 1417, startPoint y: 402, endPoint x: 1515, endPoint y: 402, distance: 98.0
click at [1515, 402] on div "Contact property updated by A [PERSON_NAME] 2 minutes ago" at bounding box center [1014, 399] width 1040 height 25
drag, startPoint x: 1452, startPoint y: 343, endPoint x: 1526, endPoint y: 343, distance: 74.0
click at [261, 24] on span "Back" at bounding box center [273, 21] width 28 height 17
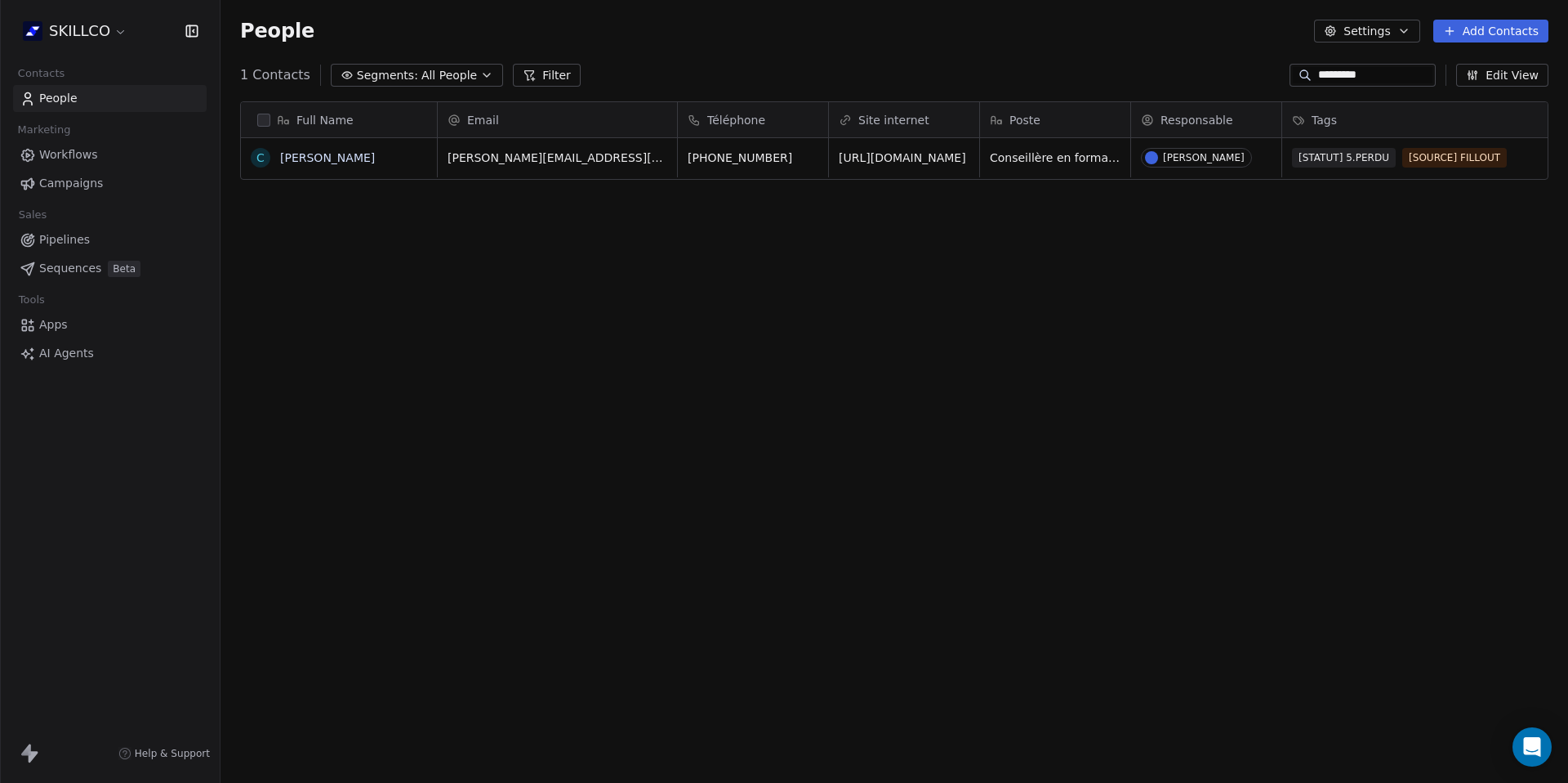
scroll to position [677, 1335]
click at [1381, 72] on input "*********" at bounding box center [1375, 76] width 114 height 17
paste input "********"
type input "**********"
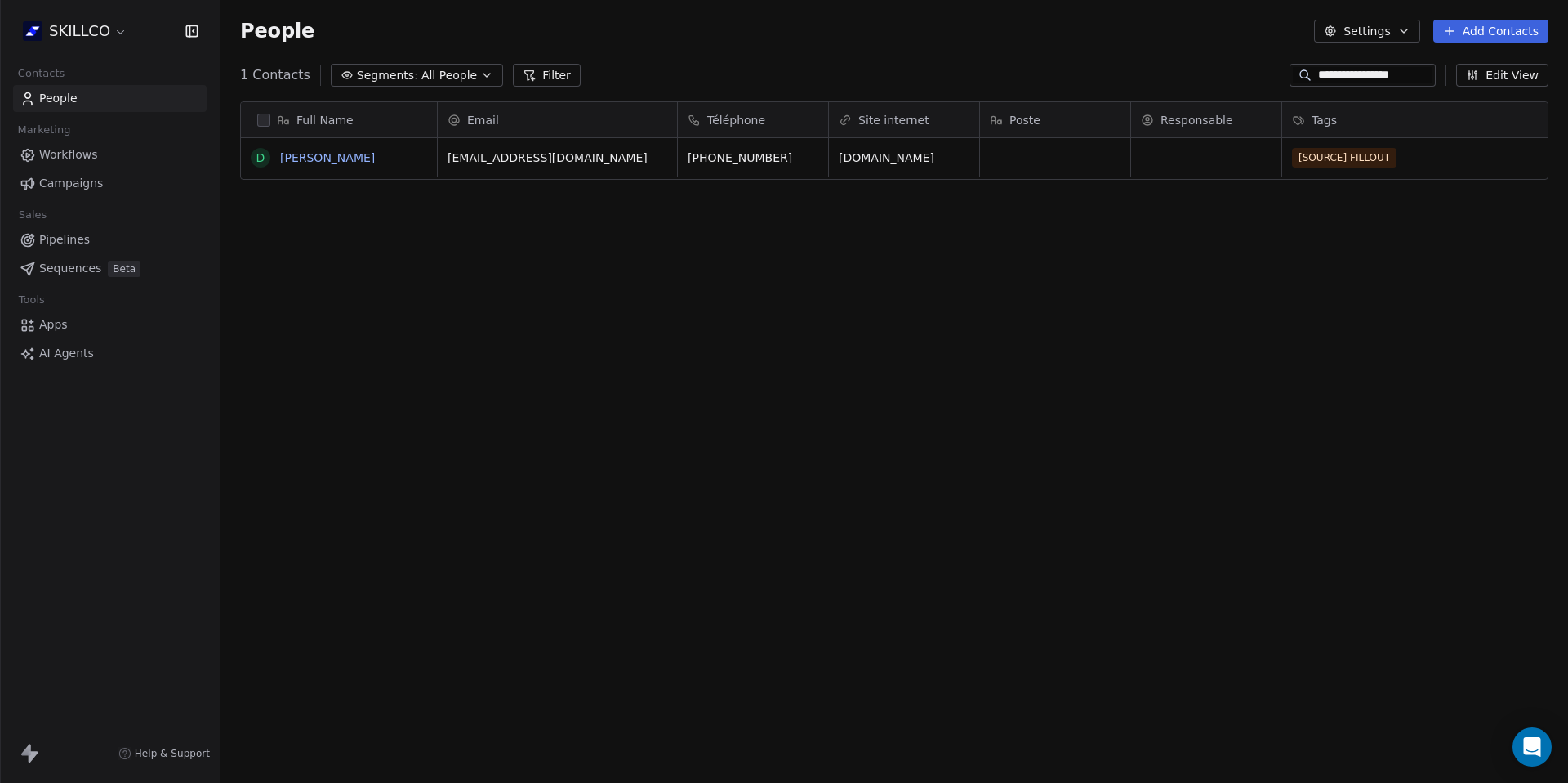
click at [345, 161] on link "[PERSON_NAME]" at bounding box center [328, 158] width 95 height 13
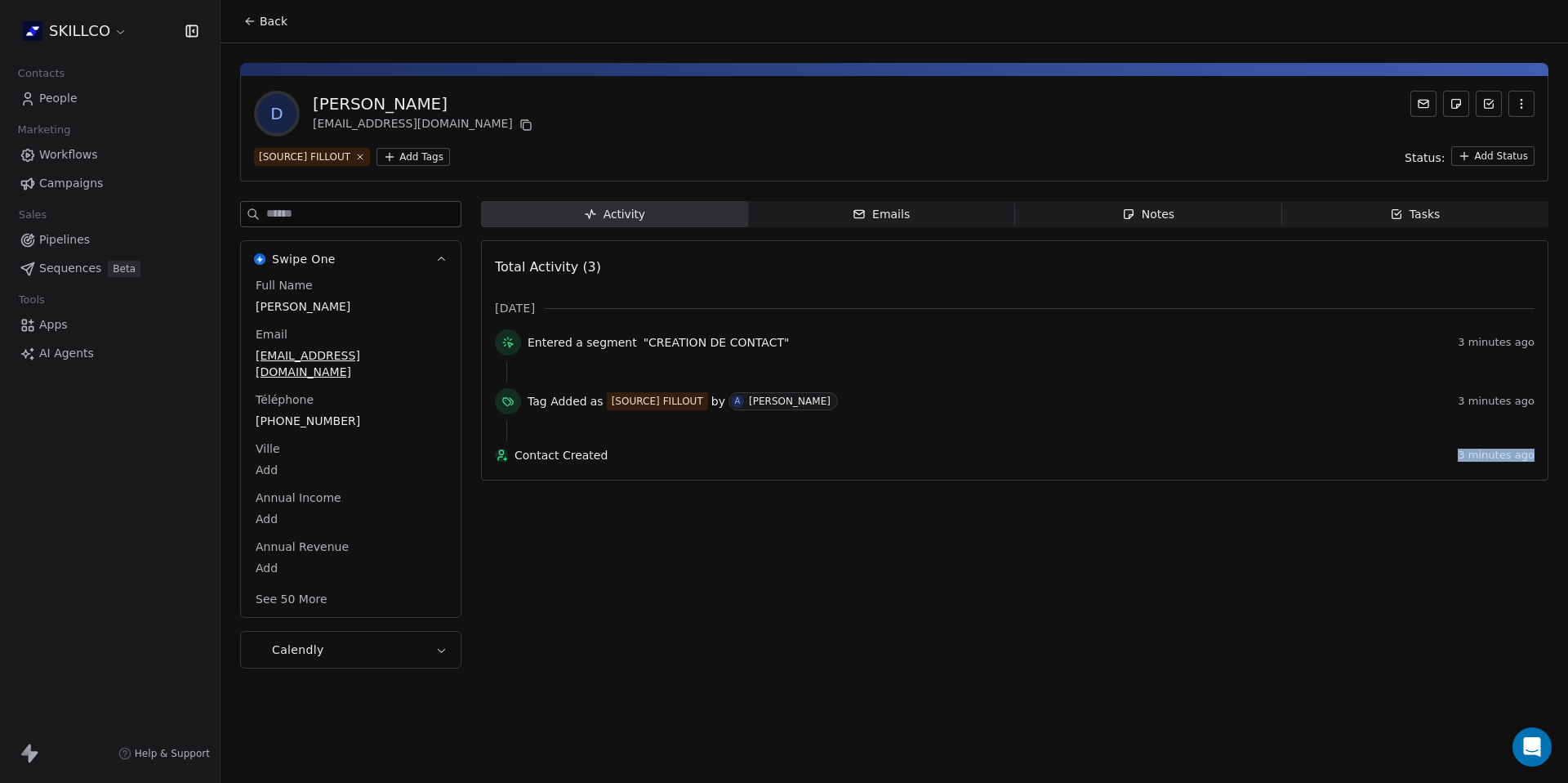
drag, startPoint x: 1454, startPoint y: 464, endPoint x: 1551, endPoint y: 469, distance: 97.1
click at [1551, 469] on div "D [PERSON_NAME] [EMAIL_ADDRESS][DOMAIN_NAME] [SOURCE] FILLOUT Add Tags Status: …" at bounding box center [894, 361] width 1347 height 635
click at [253, 367] on div "Full Name [PERSON_NAME] Email [EMAIL_ADDRESS][DOMAIN_NAME] Téléphone [PHONE_NUM…" at bounding box center [350, 443] width 197 height 333
drag, startPoint x: 245, startPoint y: 357, endPoint x: 378, endPoint y: 357, distance: 133.0
click at [378, 357] on div "Full Name [PERSON_NAME] Email [EMAIL_ADDRESS][DOMAIN_NAME] Téléphone [PHONE_NUM…" at bounding box center [351, 447] width 220 height 340
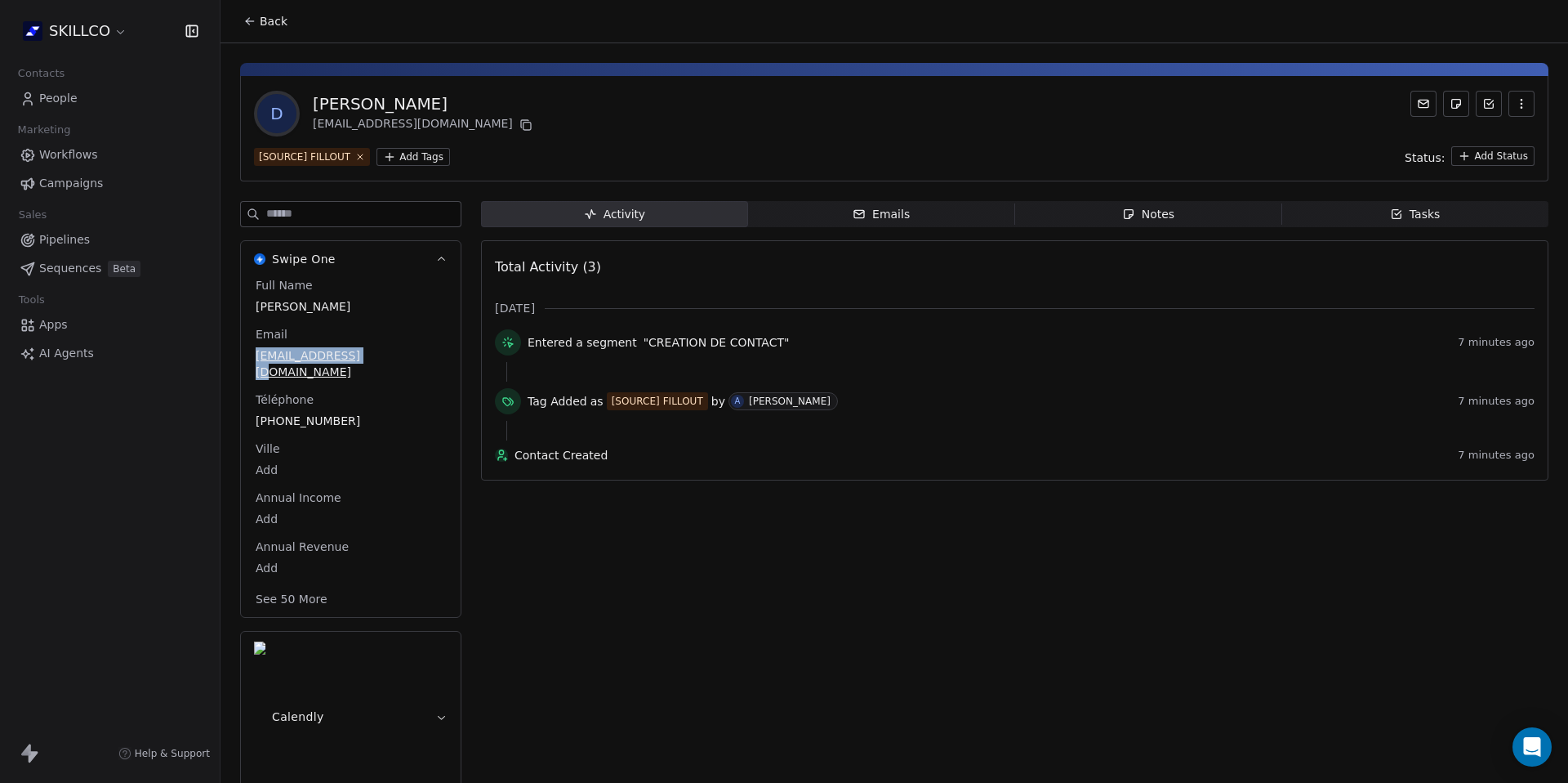
copy span "[EMAIL_ADDRESS][DOMAIN_NAME]"
